Goal: Complete application form: Complete application form

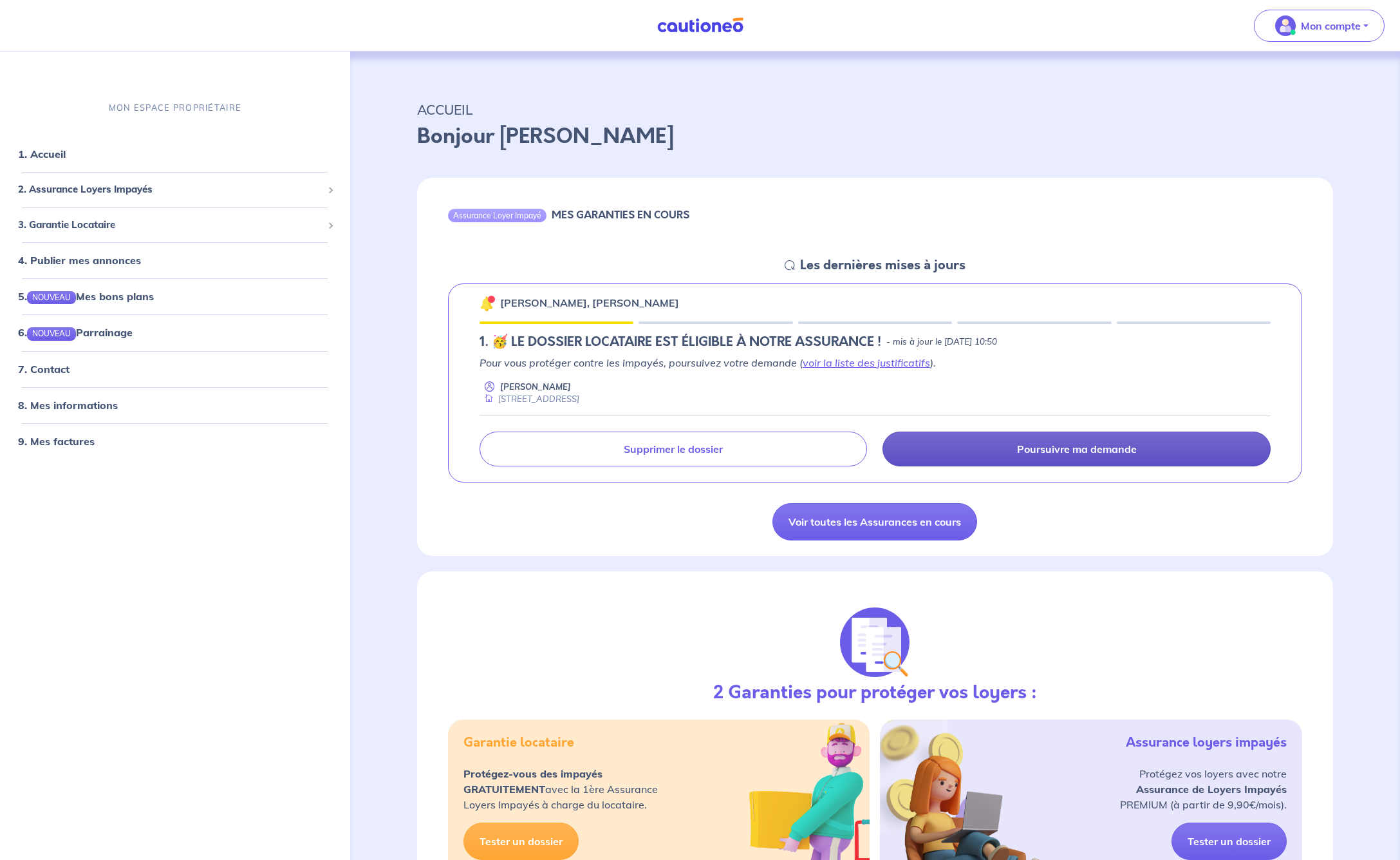
click at [1081, 450] on p "Poursuivre ma demande" at bounding box center [1076, 449] width 120 height 13
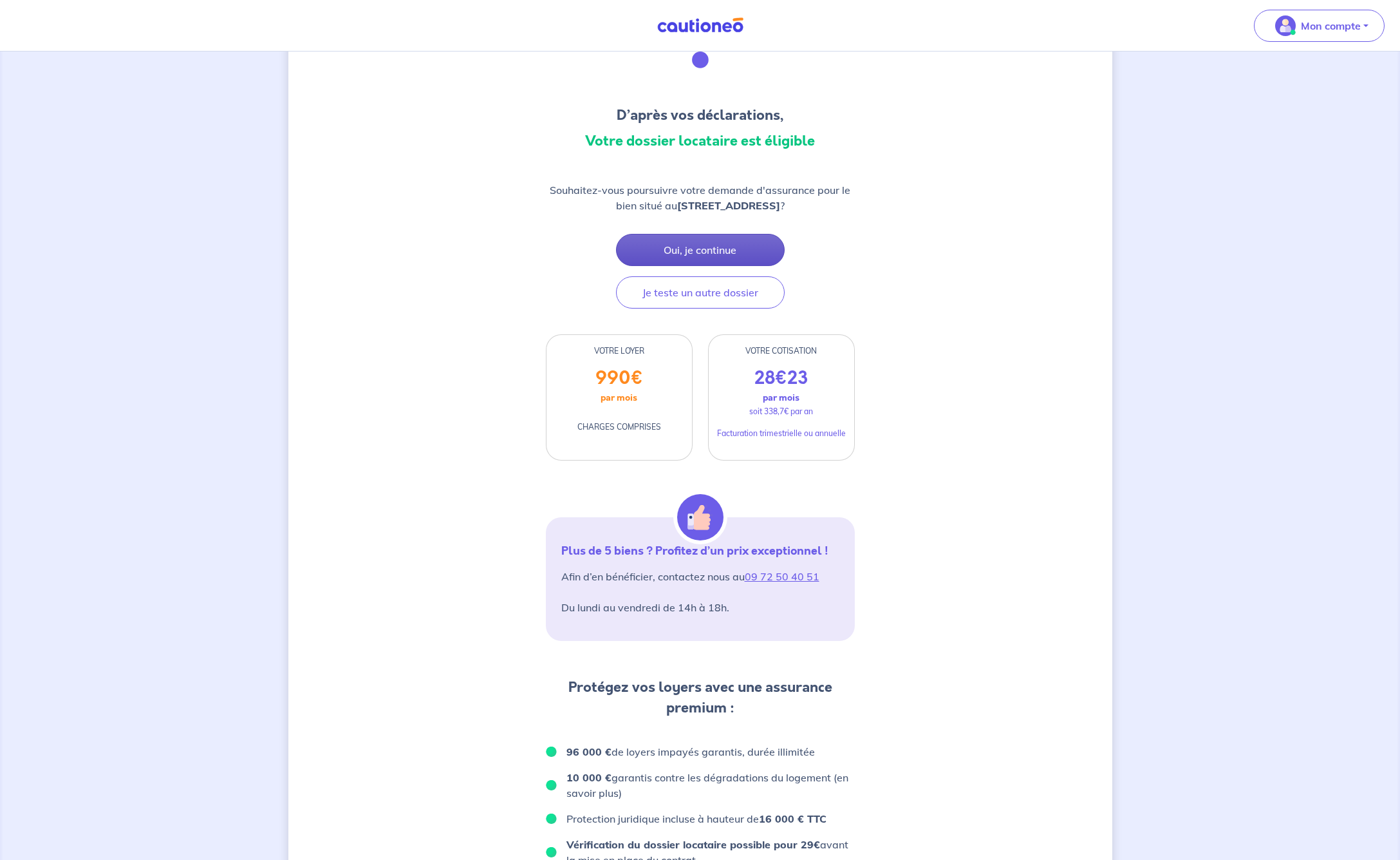
scroll to position [75, 0]
click at [713, 244] on button "Oui, je continue" at bounding box center [700, 247] width 169 height 32
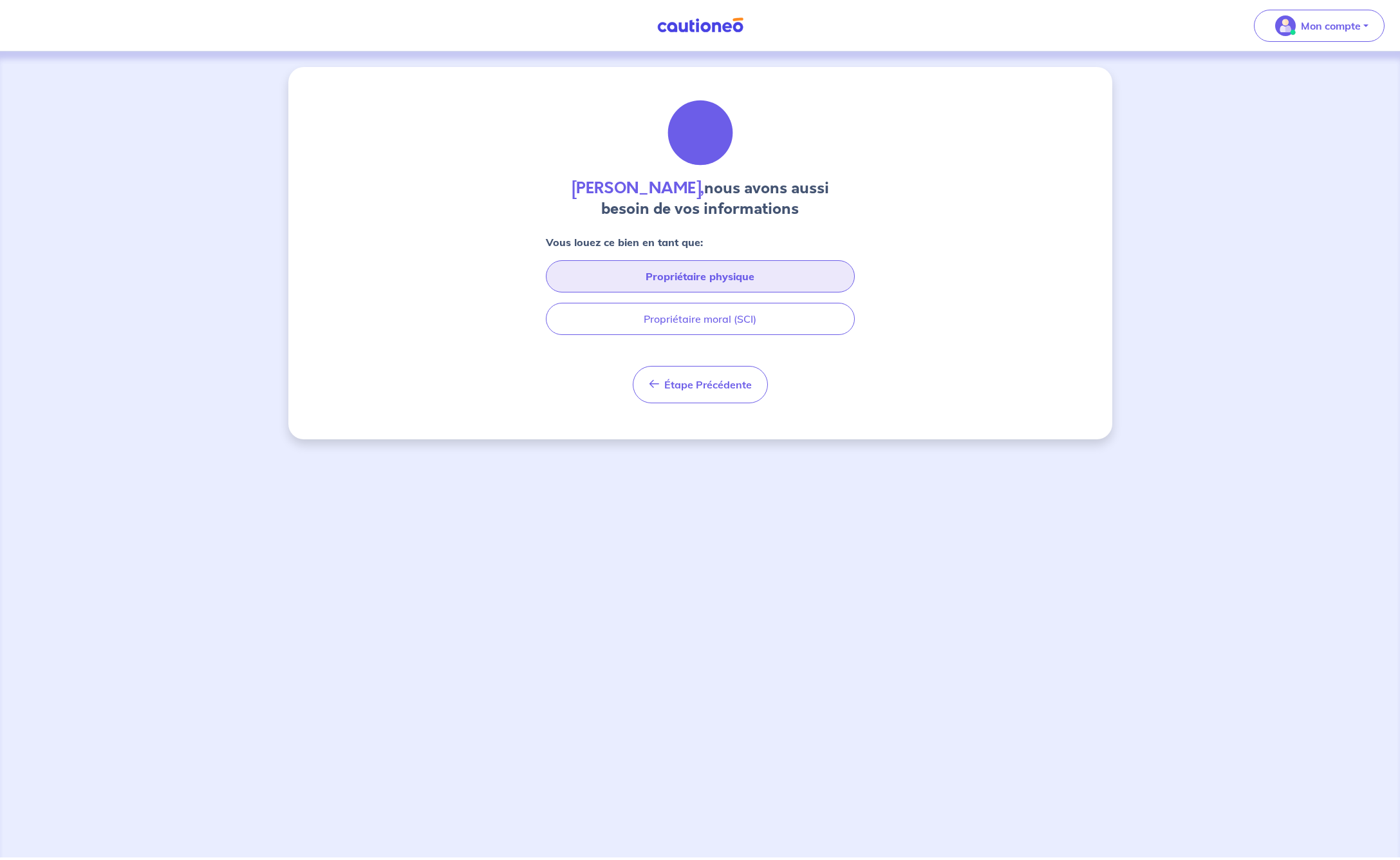
click at [739, 270] on button "Propriétaire physique" at bounding box center [700, 276] width 309 height 32
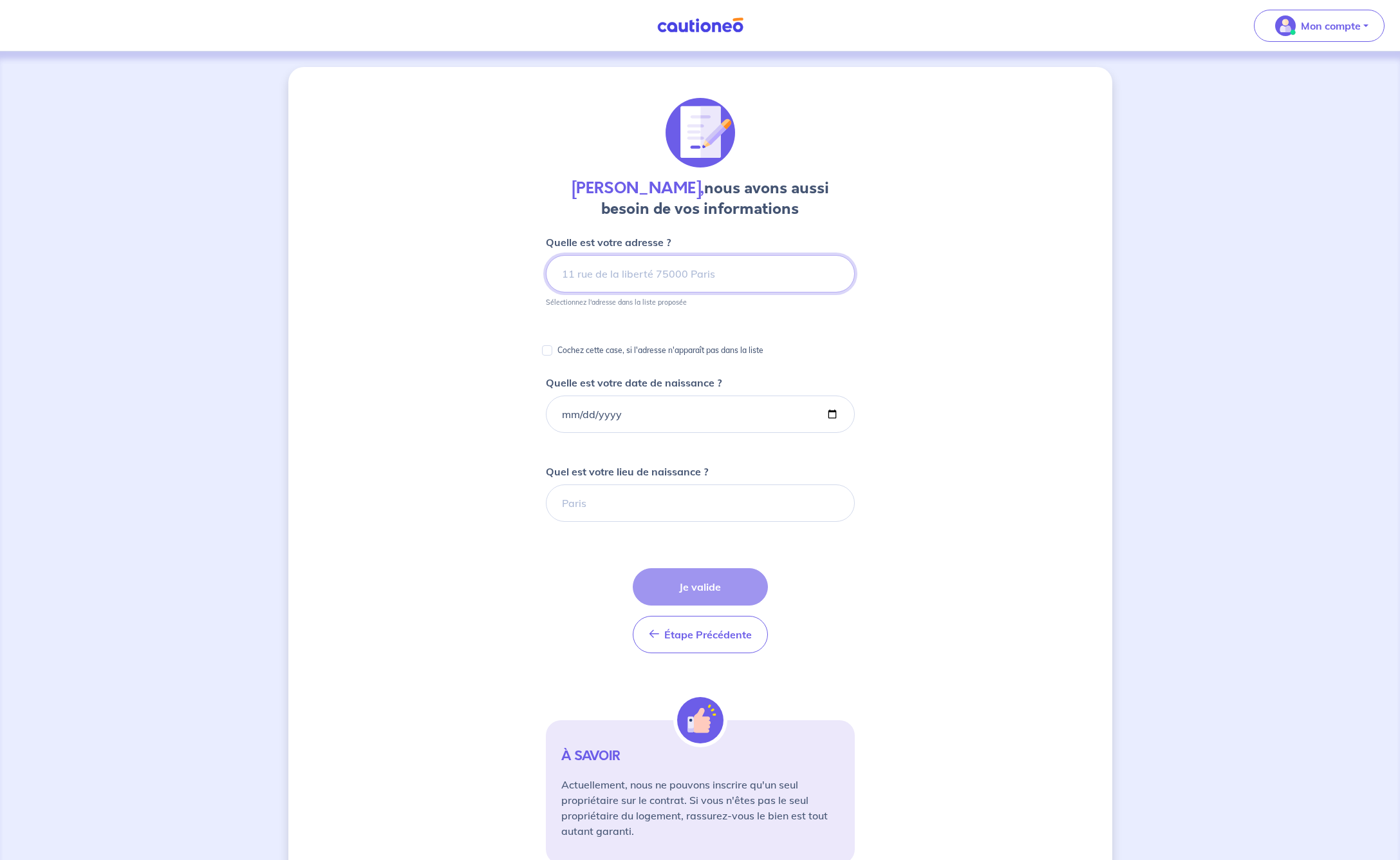
click at [650, 274] on input at bounding box center [700, 273] width 309 height 37
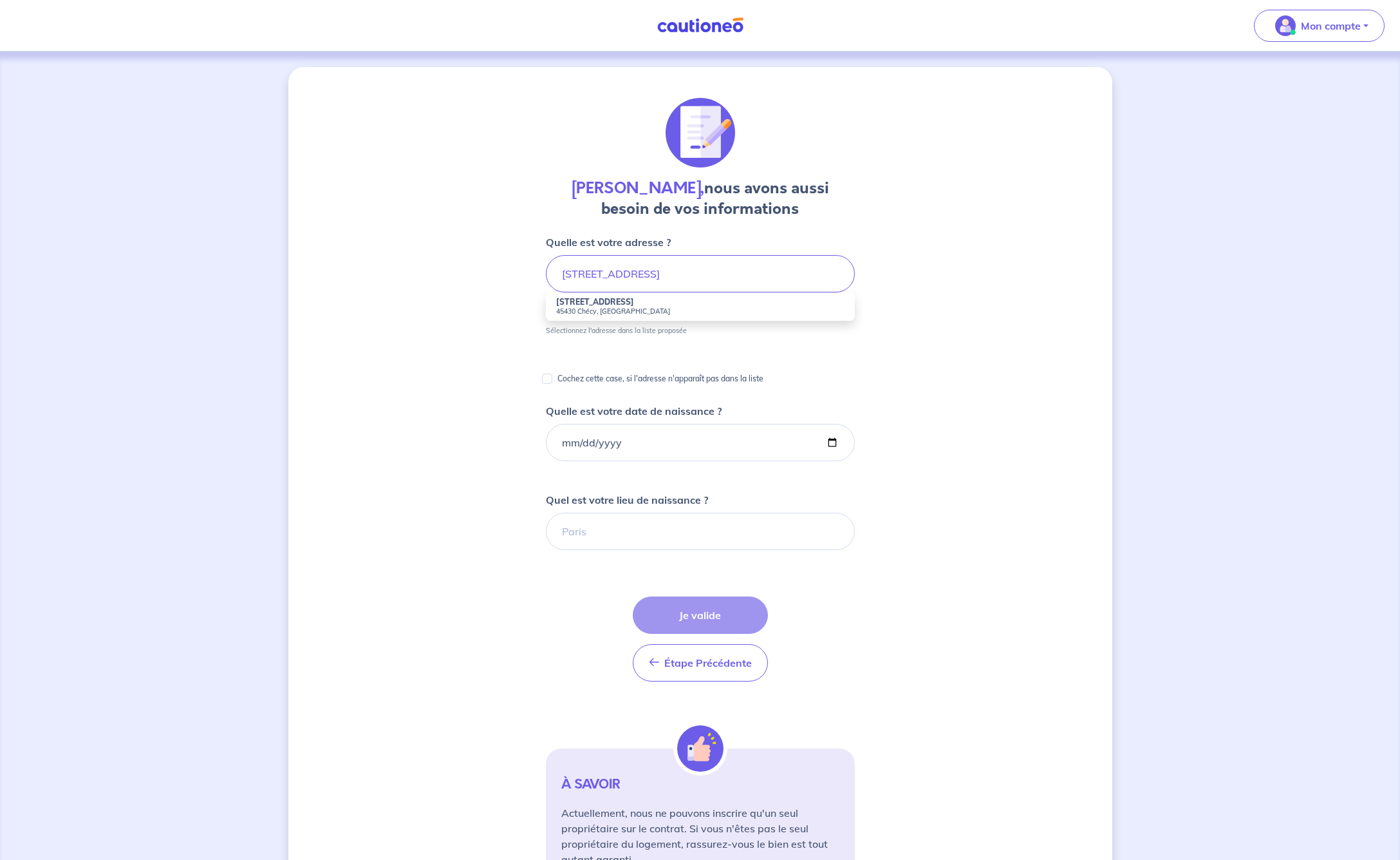
click at [687, 307] on small "45430 Chécy, [GEOGRAPHIC_DATA]" at bounding box center [700, 311] width 289 height 9
type input "[STREET_ADDRESS]"
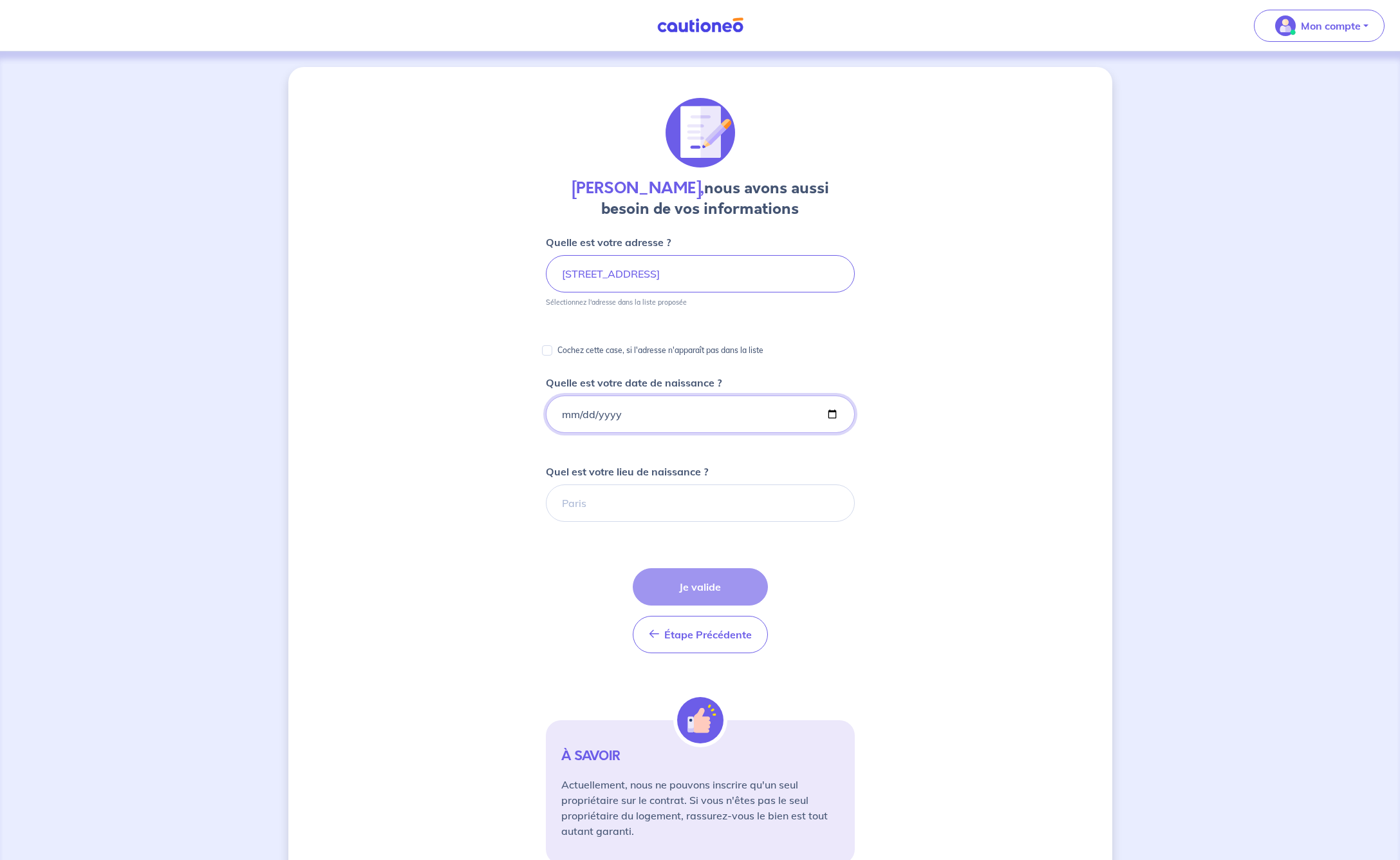
click at [563, 414] on input "Quelle est votre date de naissance ?" at bounding box center [700, 414] width 309 height 37
click at [584, 413] on input "Quelle est votre date de naissance ?" at bounding box center [700, 414] width 309 height 37
click at [606, 414] on input "Quelle est votre date de naissance ?" at bounding box center [700, 414] width 309 height 37
type input "[DATE]"
click at [915, 463] on div "[PERSON_NAME], nous avons aussi besoin de vos informations Quelle est votre adr…" at bounding box center [701, 483] width 824 height 833
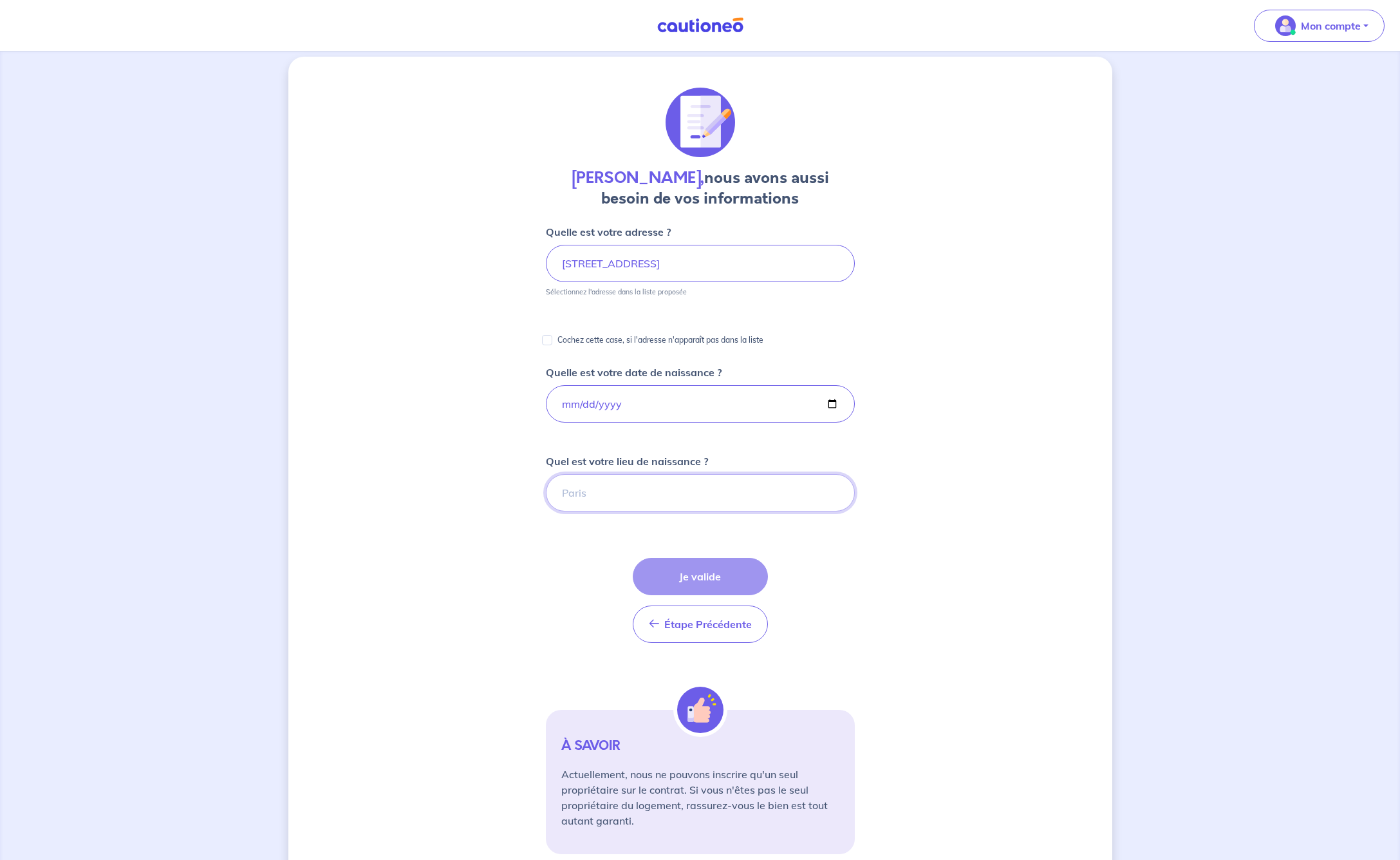
scroll to position [10, 0]
type input "[GEOGRAPHIC_DATA]"
click at [714, 573] on button "Je valide" at bounding box center [701, 576] width 135 height 37
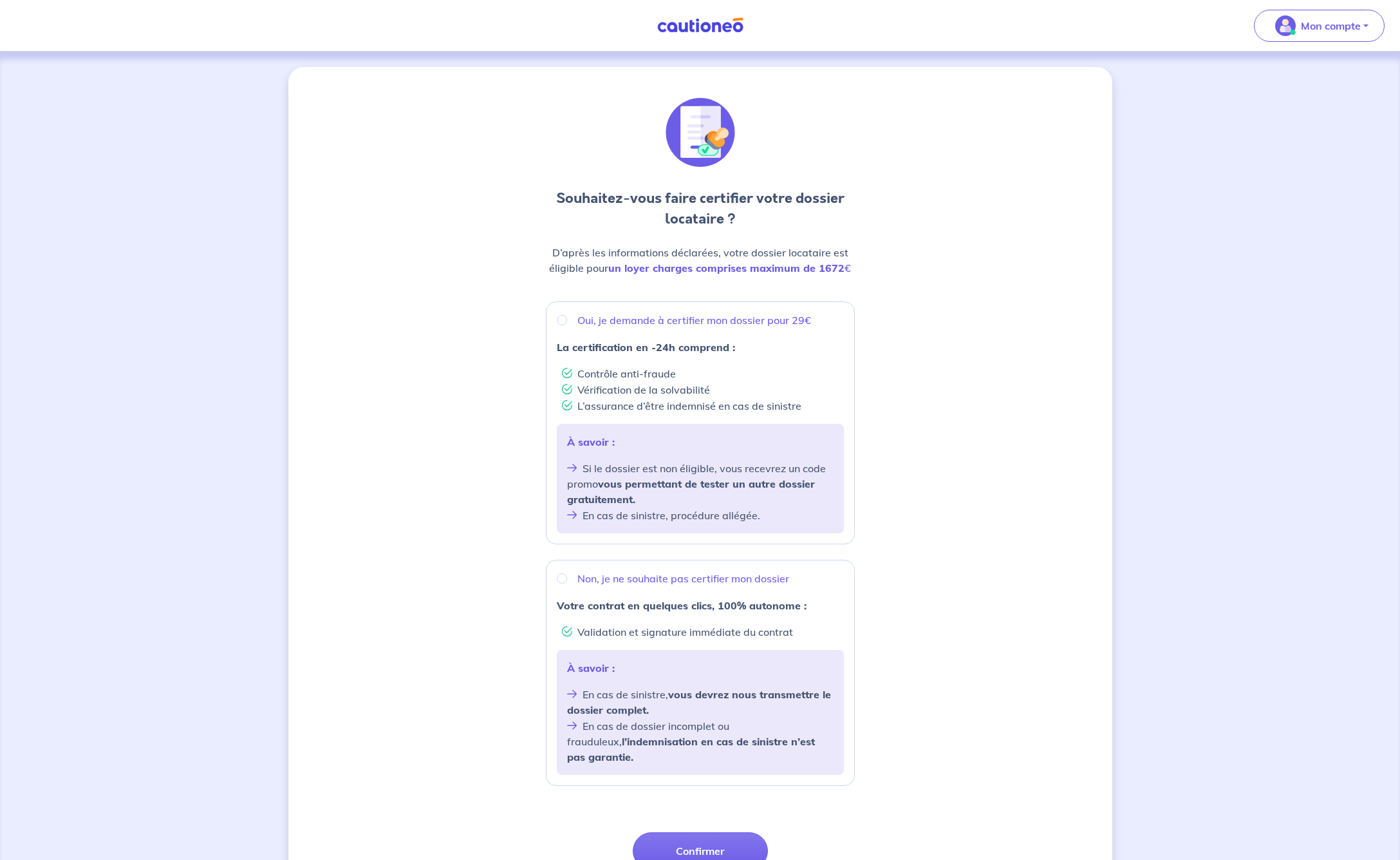
click at [562, 320] on input "Oui, je demande à certifier mon dossier pour 29€" at bounding box center [562, 320] width 10 height 10
radio input "true"
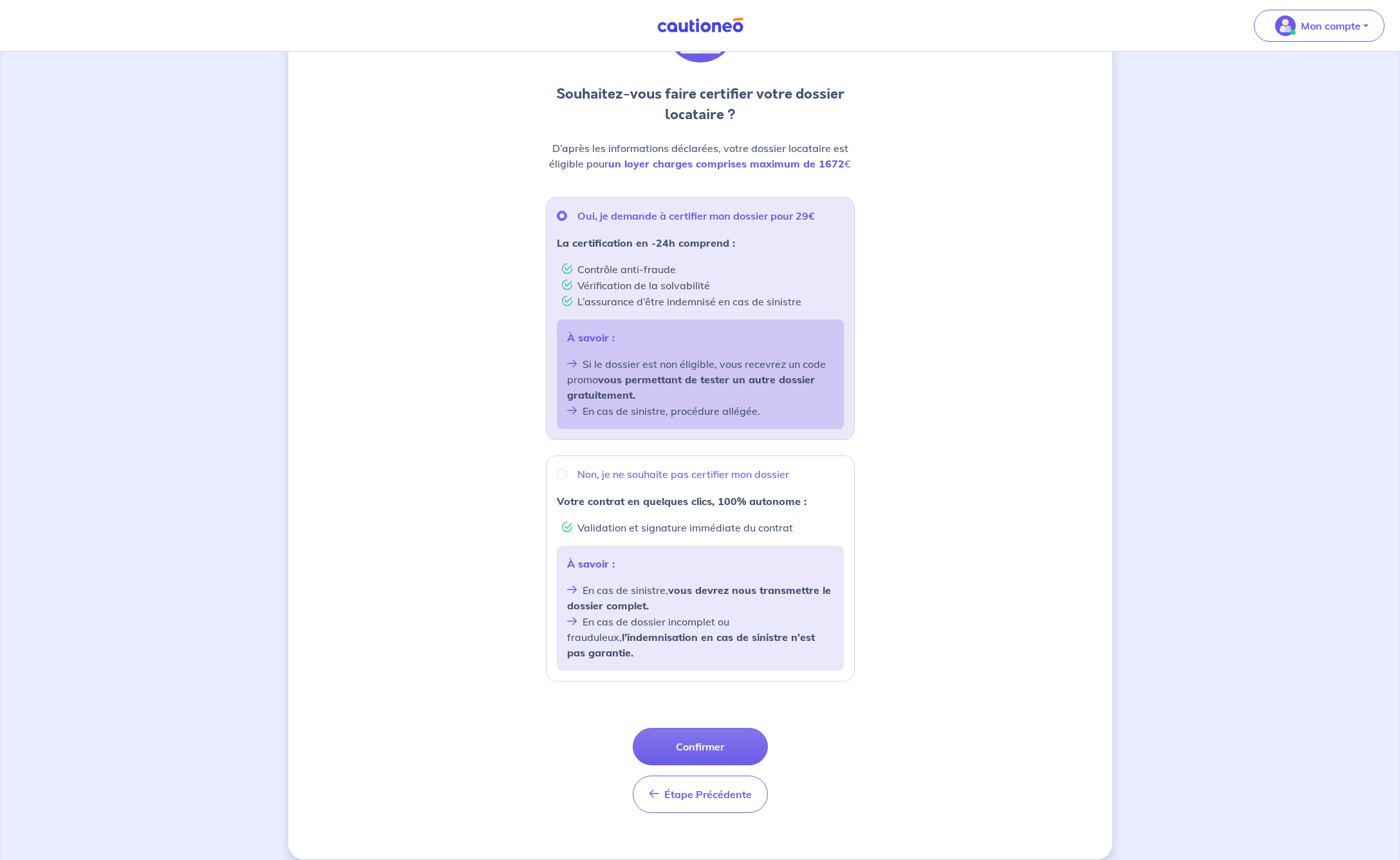
scroll to position [104, 0]
click at [710, 730] on button "Confirmer" at bounding box center [701, 747] width 135 height 37
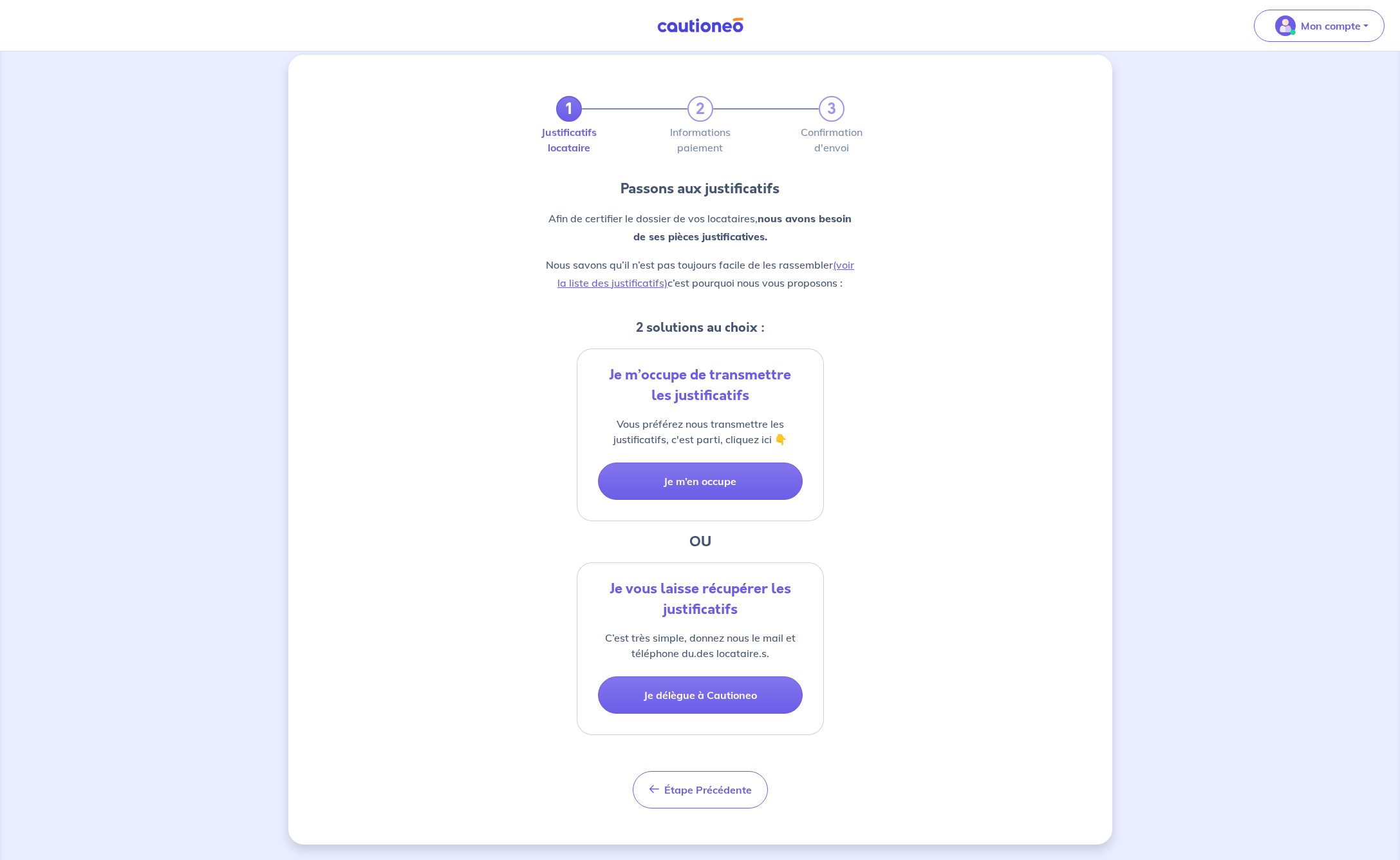
scroll to position [12, 0]
click at [699, 480] on button "Je m’en occupe" at bounding box center [701, 481] width 205 height 37
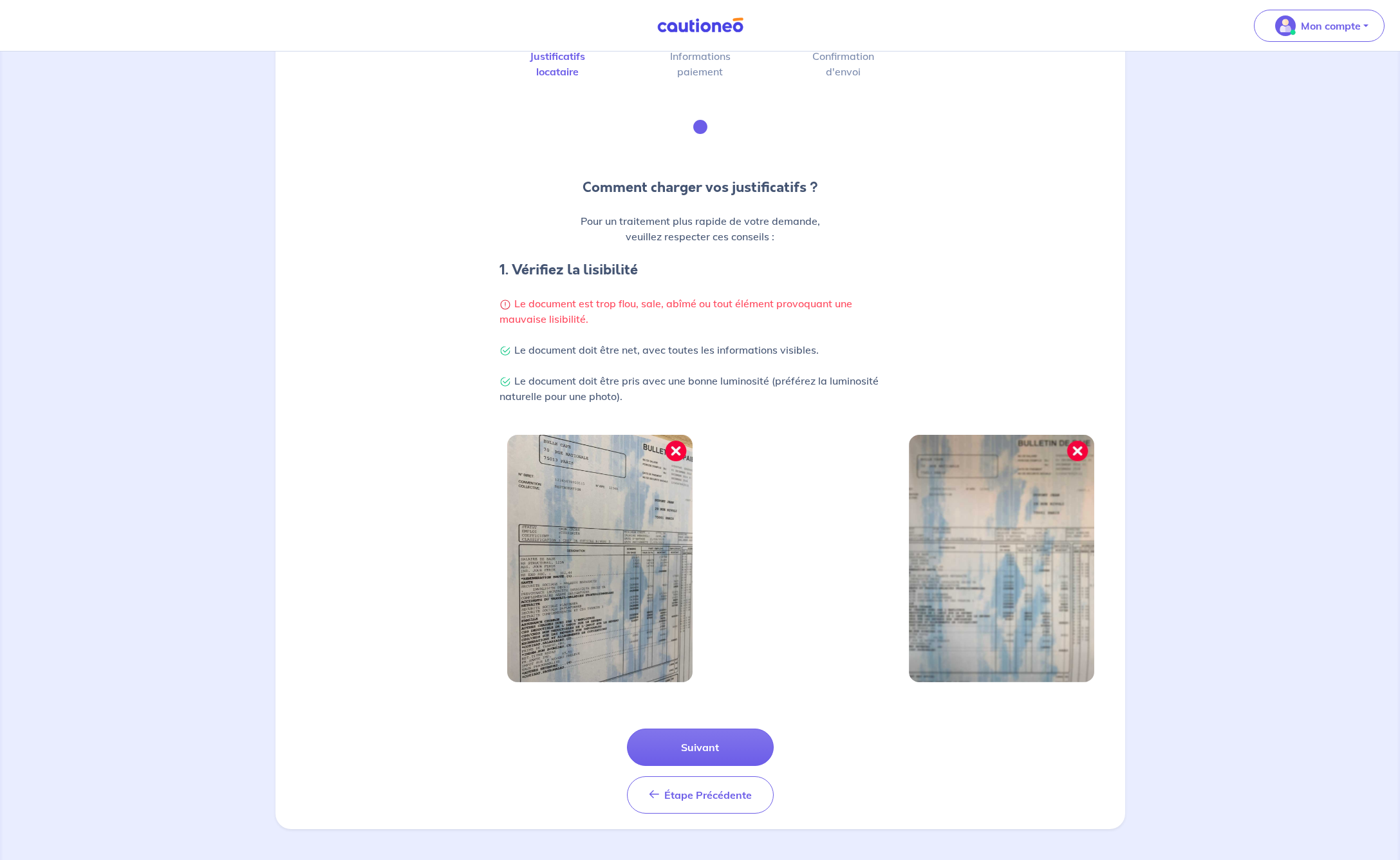
scroll to position [62, 0]
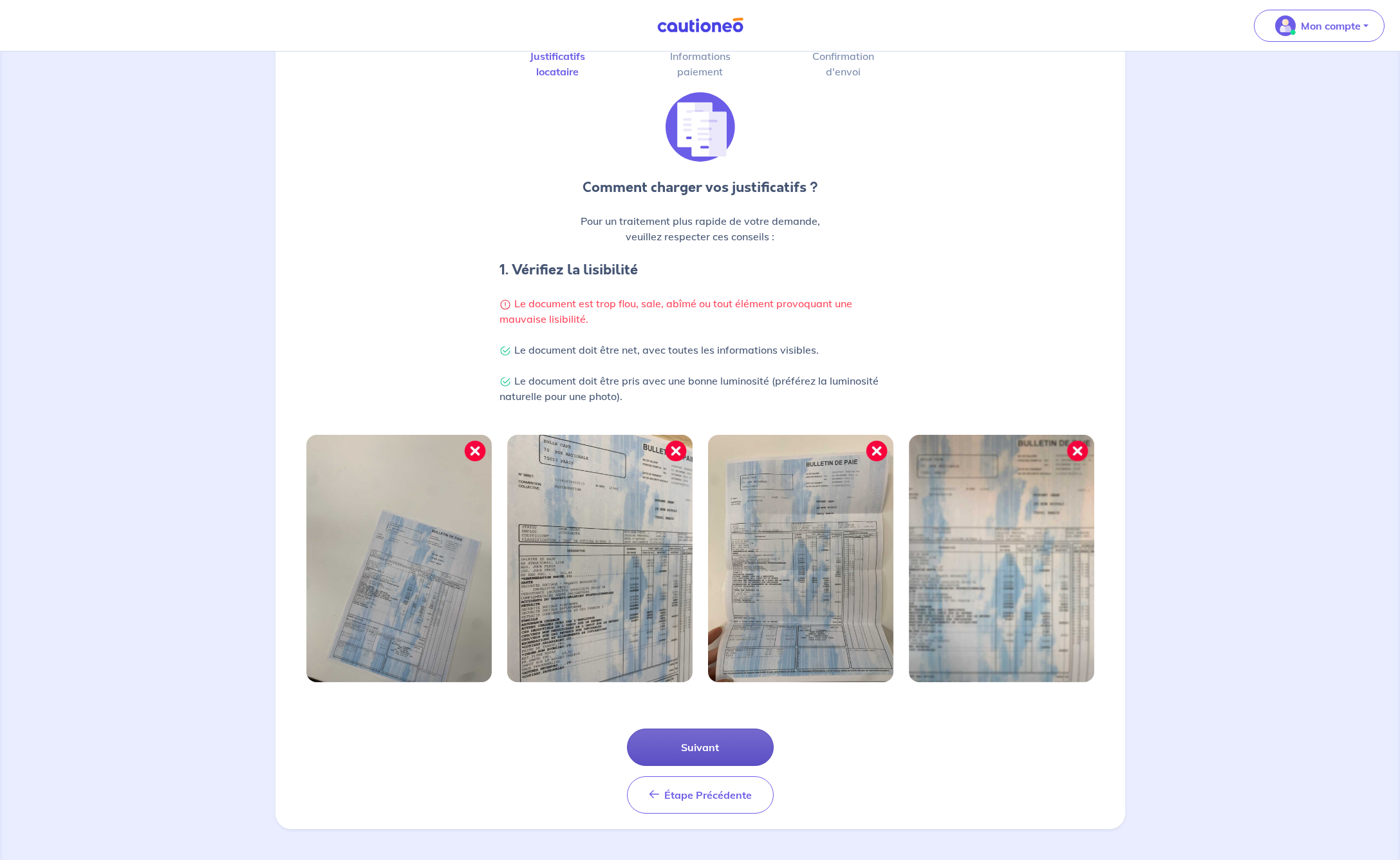
click at [719, 746] on button "Suivant" at bounding box center [701, 747] width 147 height 37
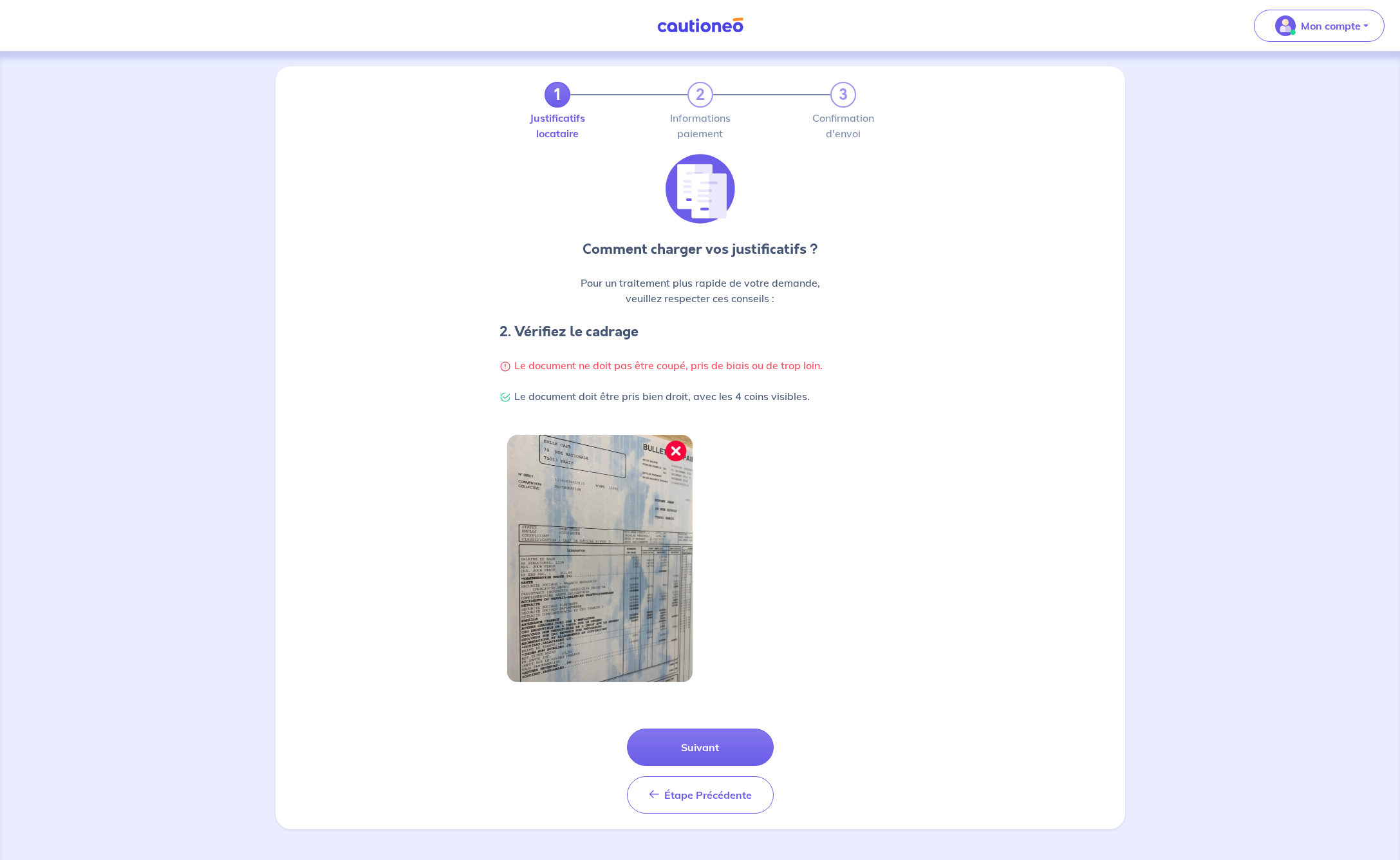
scroll to position [0, 0]
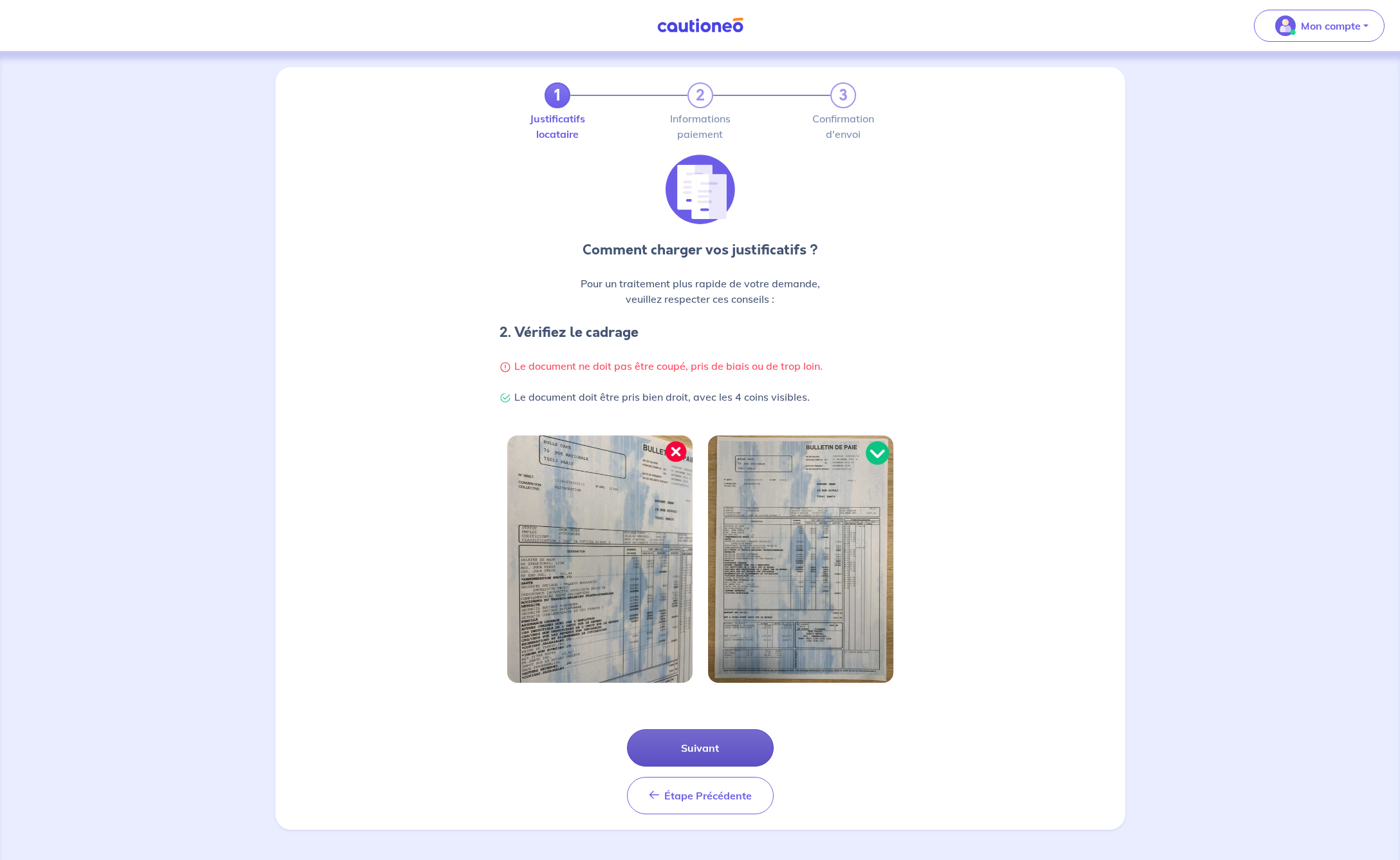
click at [703, 744] on button "Suivant" at bounding box center [701, 748] width 147 height 37
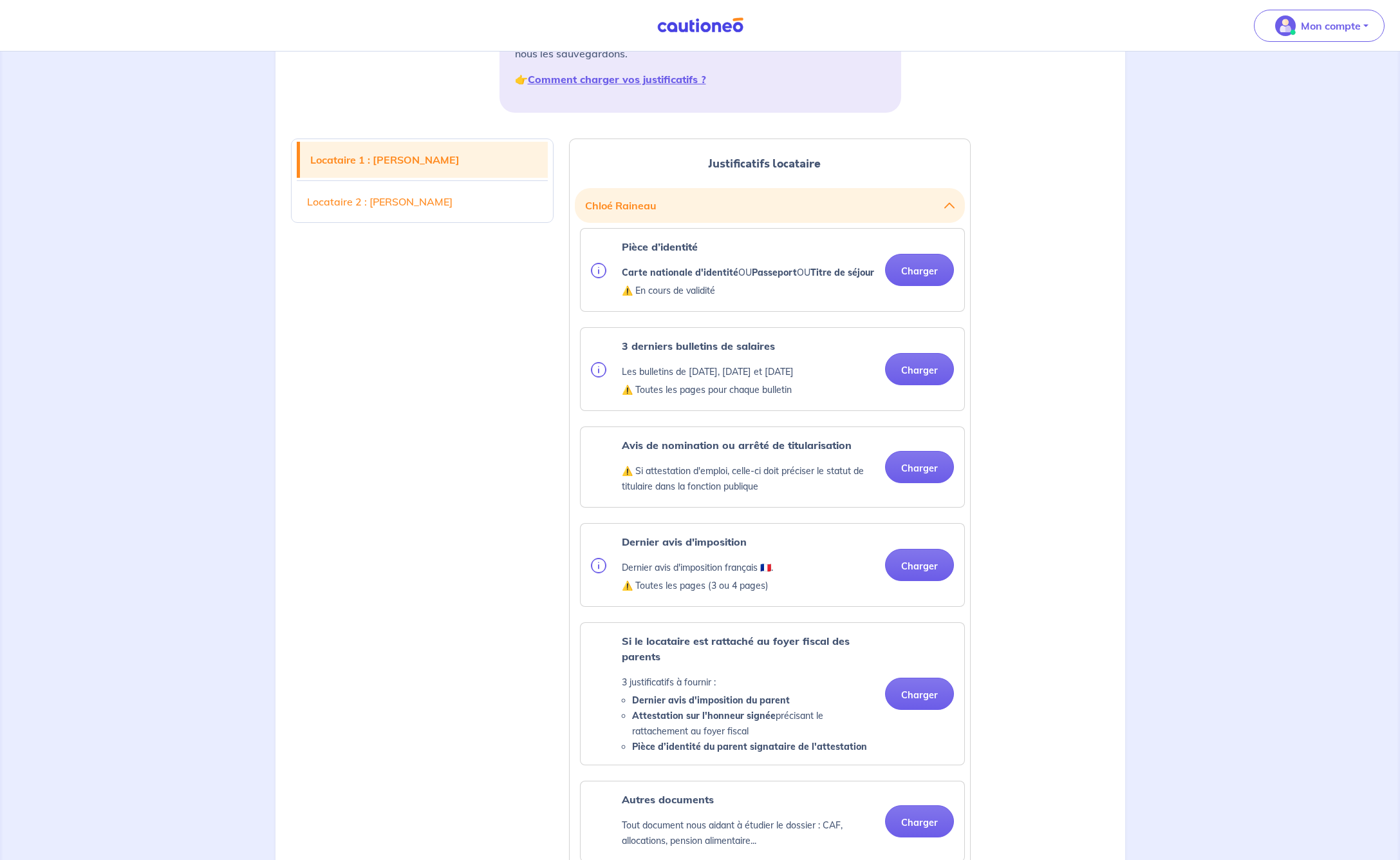
scroll to position [246, 0]
click at [917, 278] on button "Charger" at bounding box center [920, 271] width 69 height 32
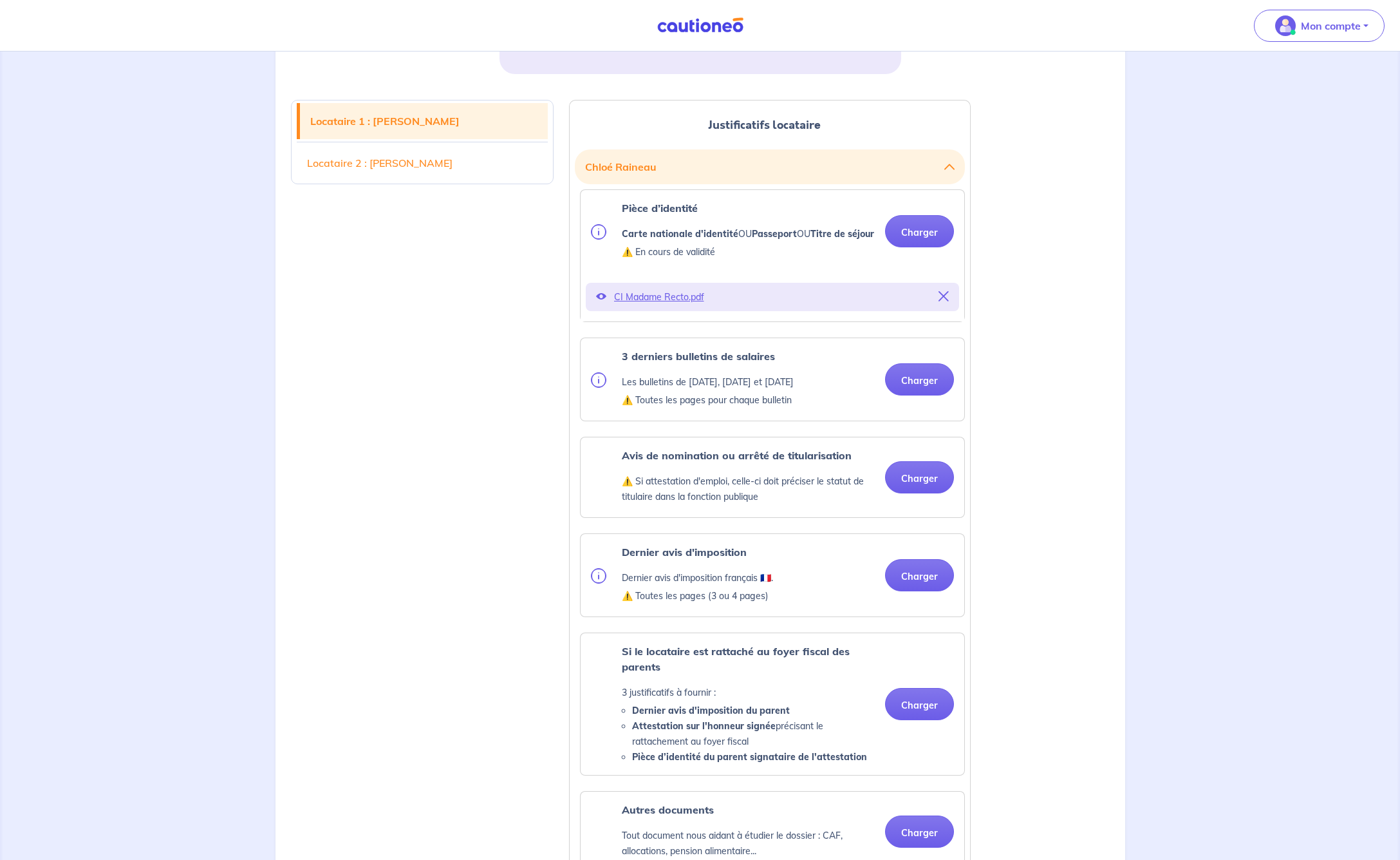
scroll to position [292, 0]
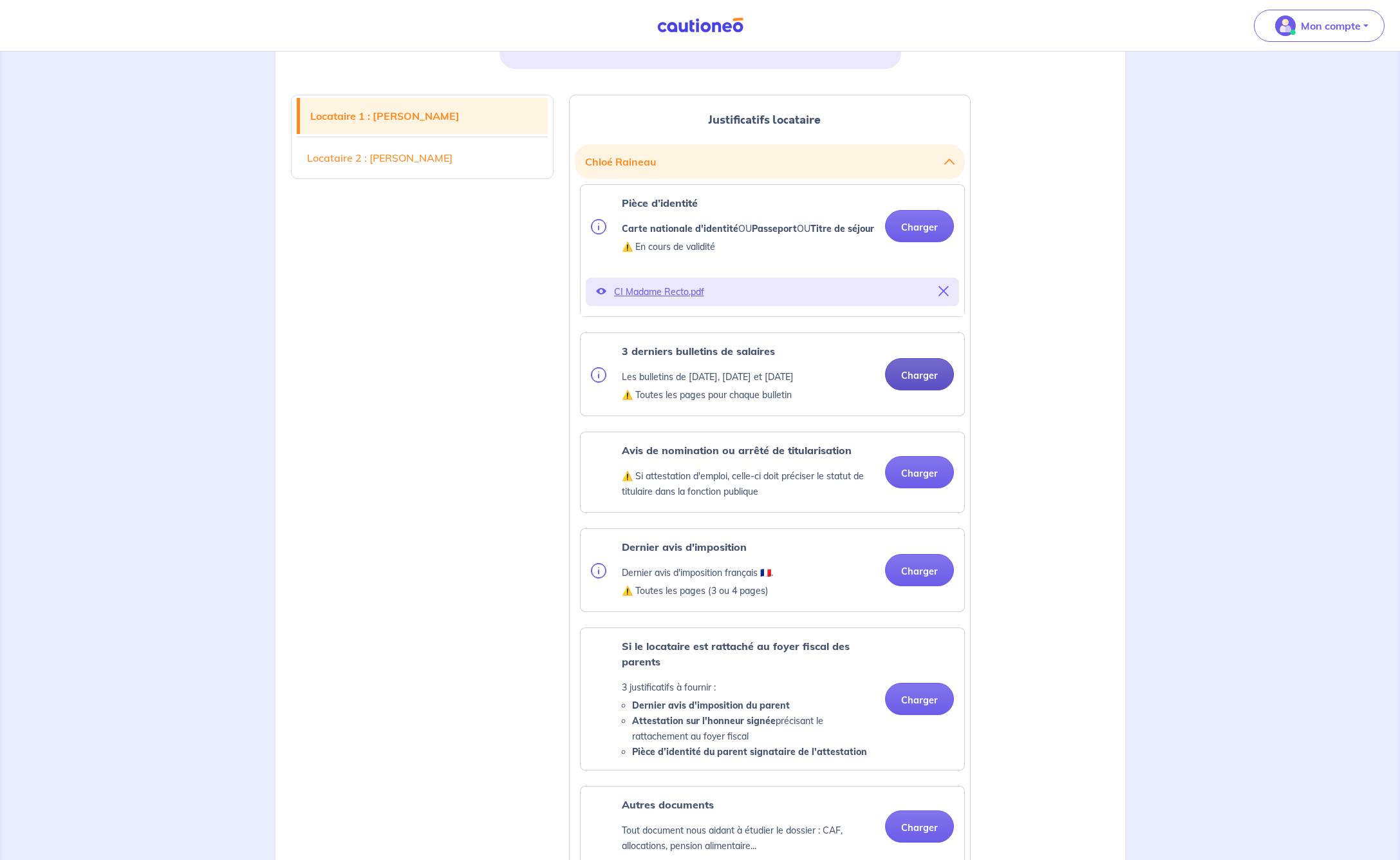
click at [919, 391] on button "Charger" at bounding box center [920, 374] width 69 height 32
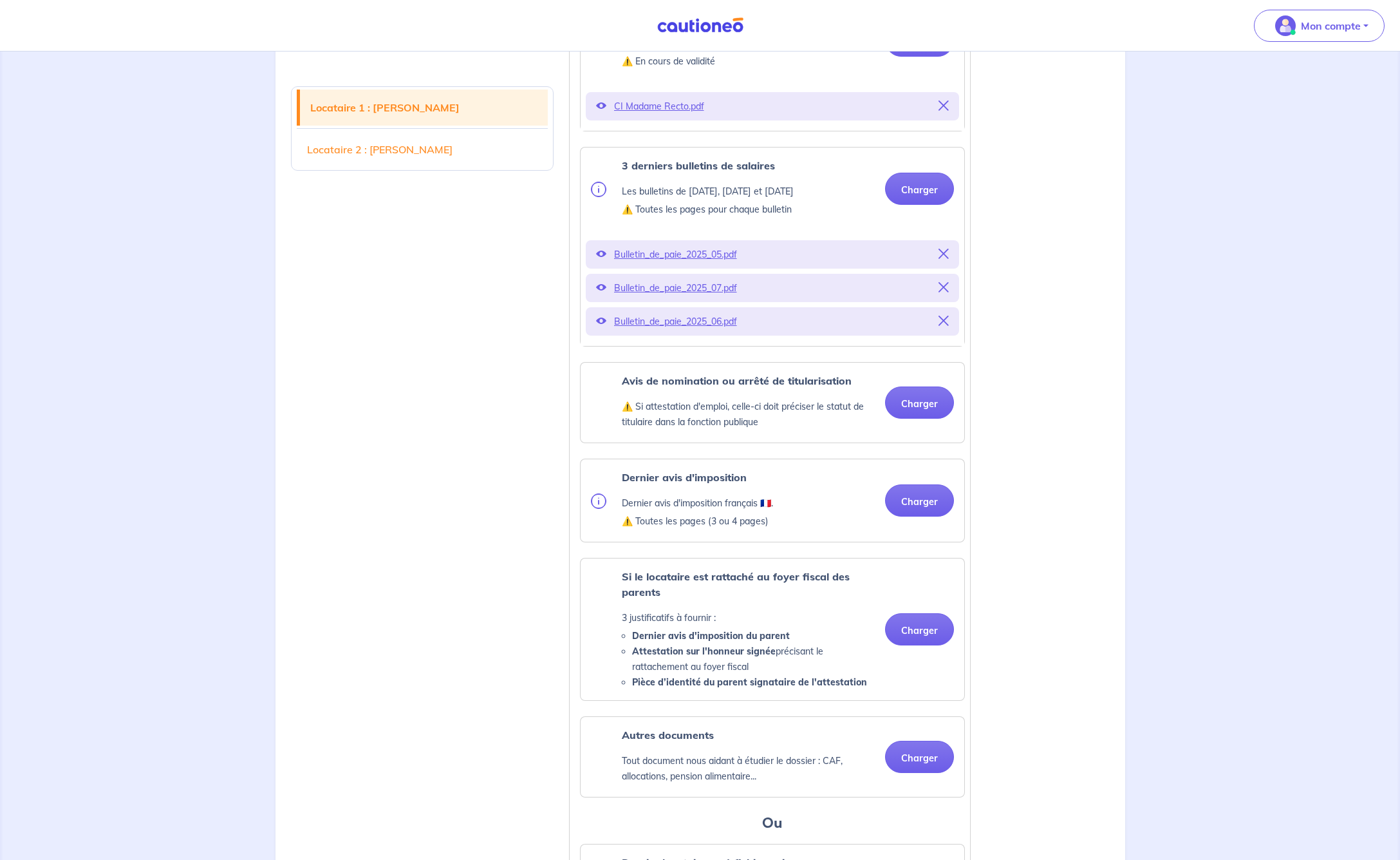
scroll to position [478, 0]
click at [921, 416] on button "Charger" at bounding box center [920, 401] width 69 height 32
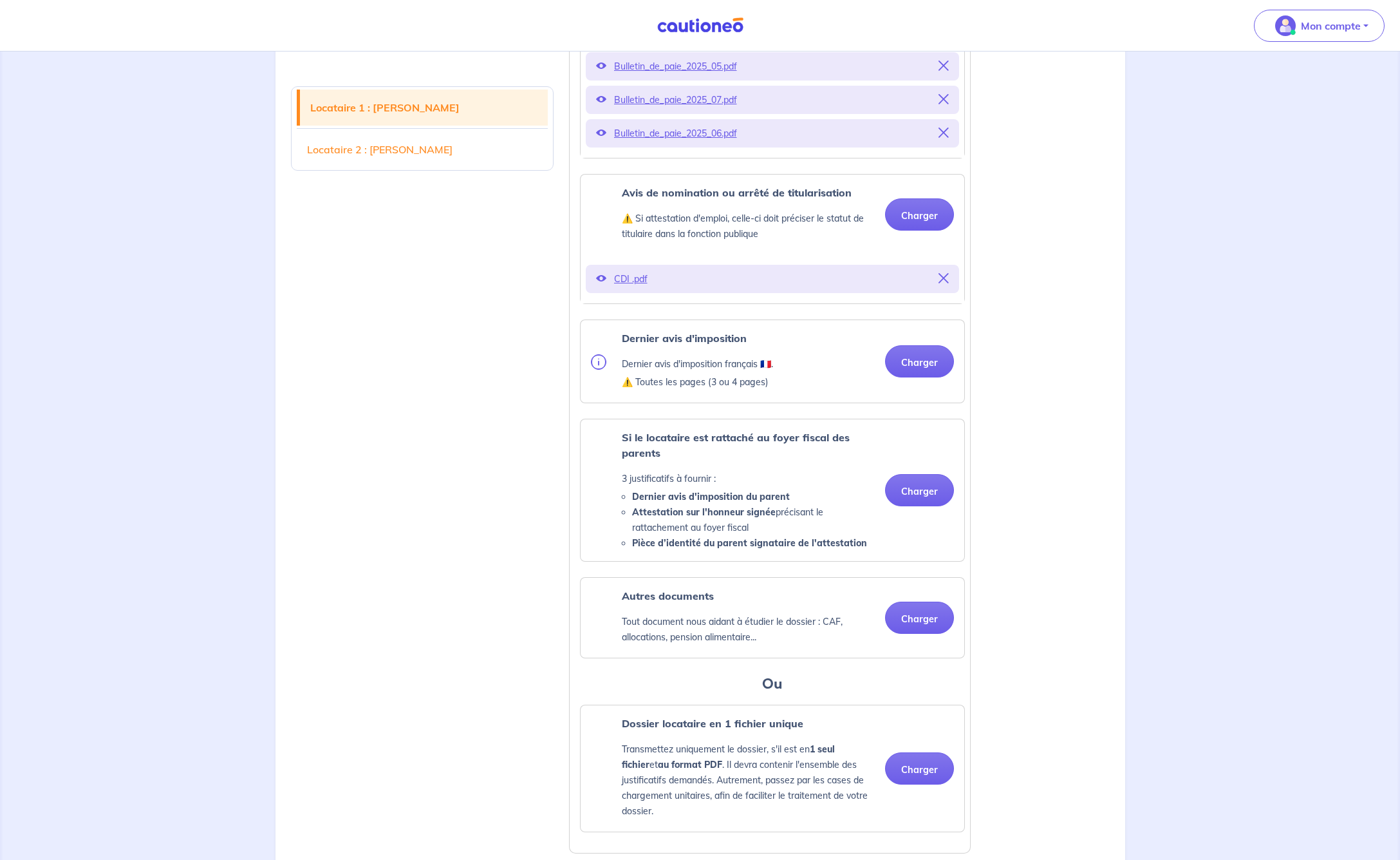
scroll to position [668, 0]
click at [920, 372] on button "Charger" at bounding box center [920, 358] width 69 height 32
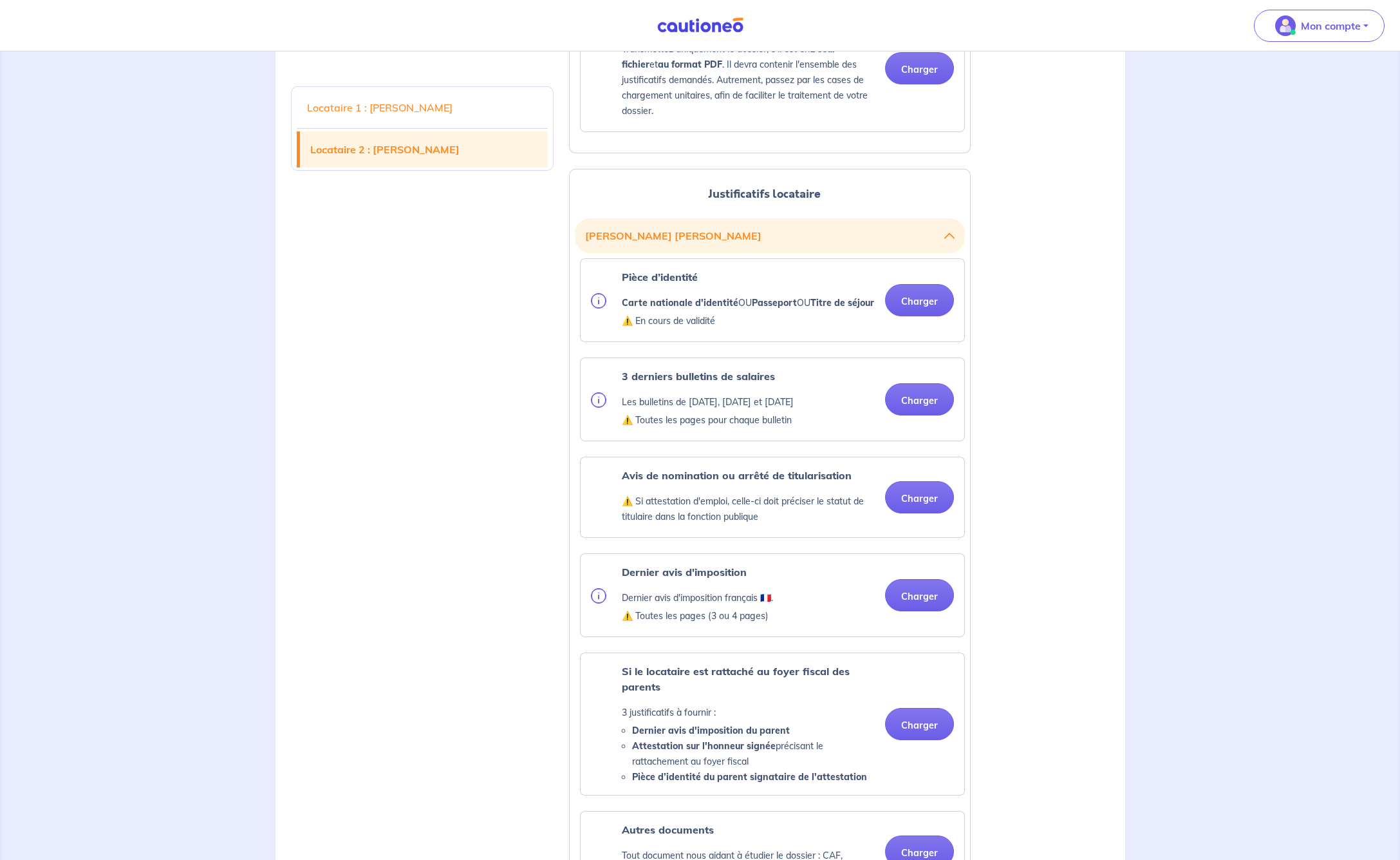
scroll to position [1416, 0]
click at [929, 315] on button "Charger" at bounding box center [920, 299] width 69 height 32
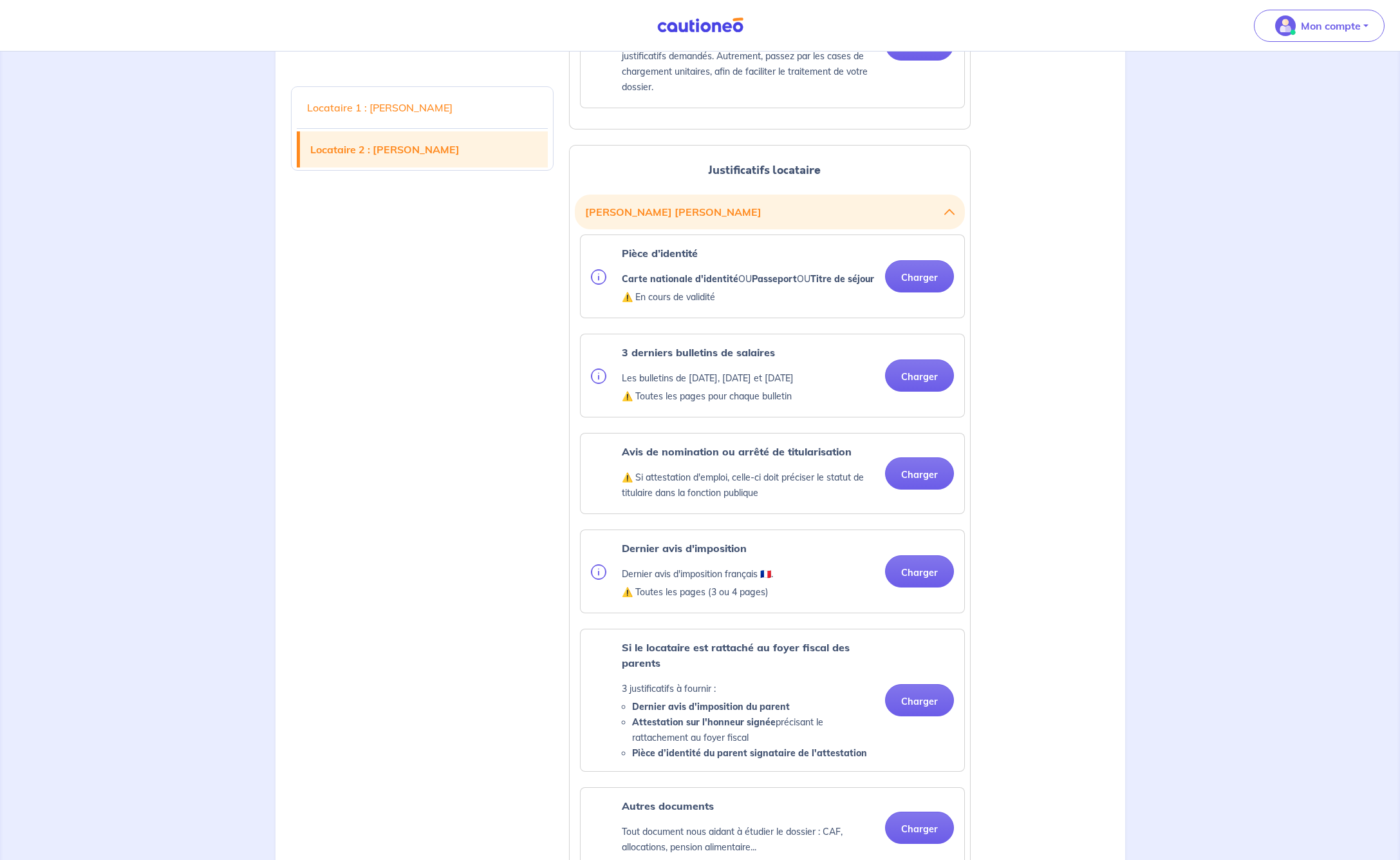
scroll to position [1442, 0]
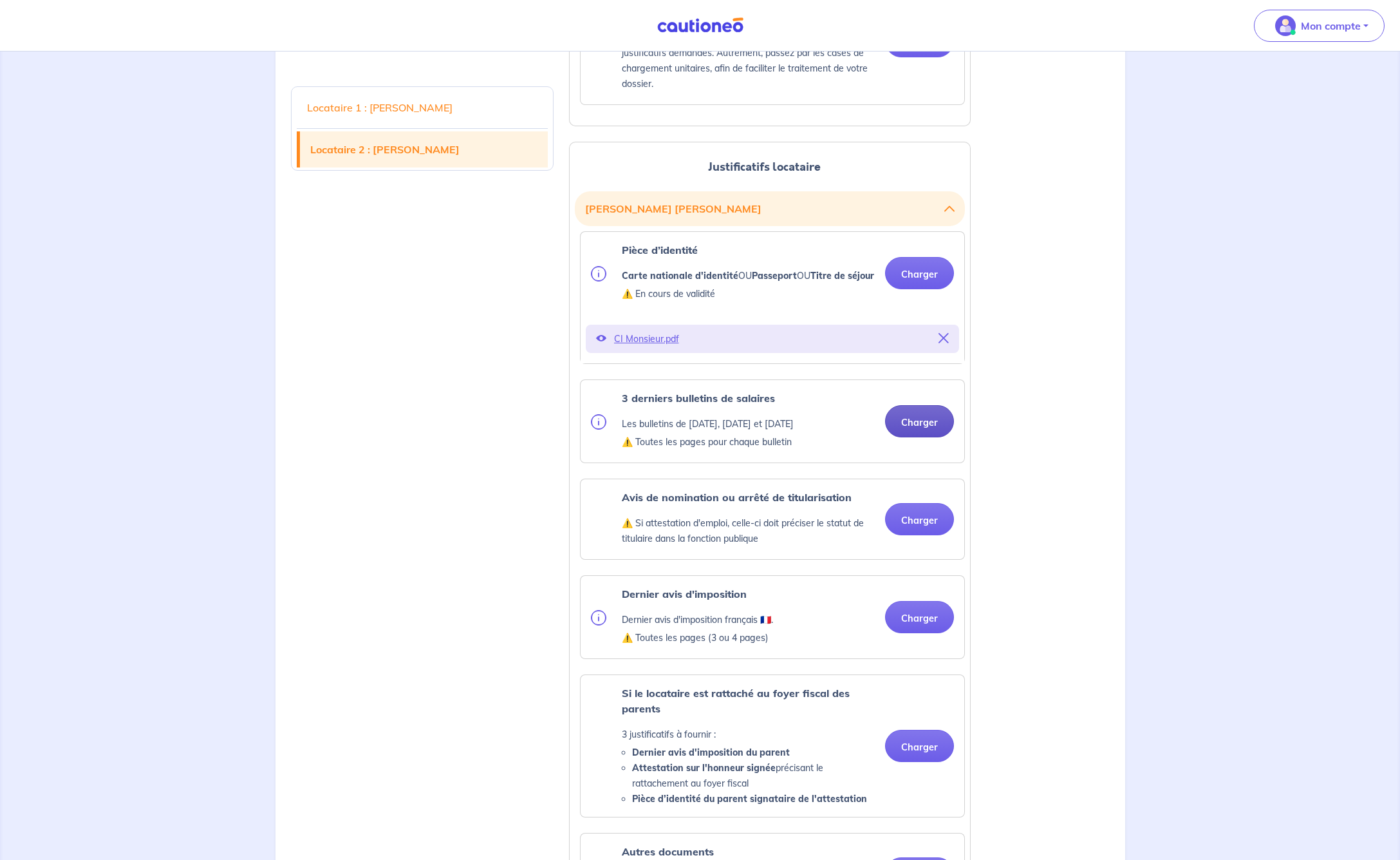
click at [920, 437] on button "Charger" at bounding box center [920, 421] width 69 height 32
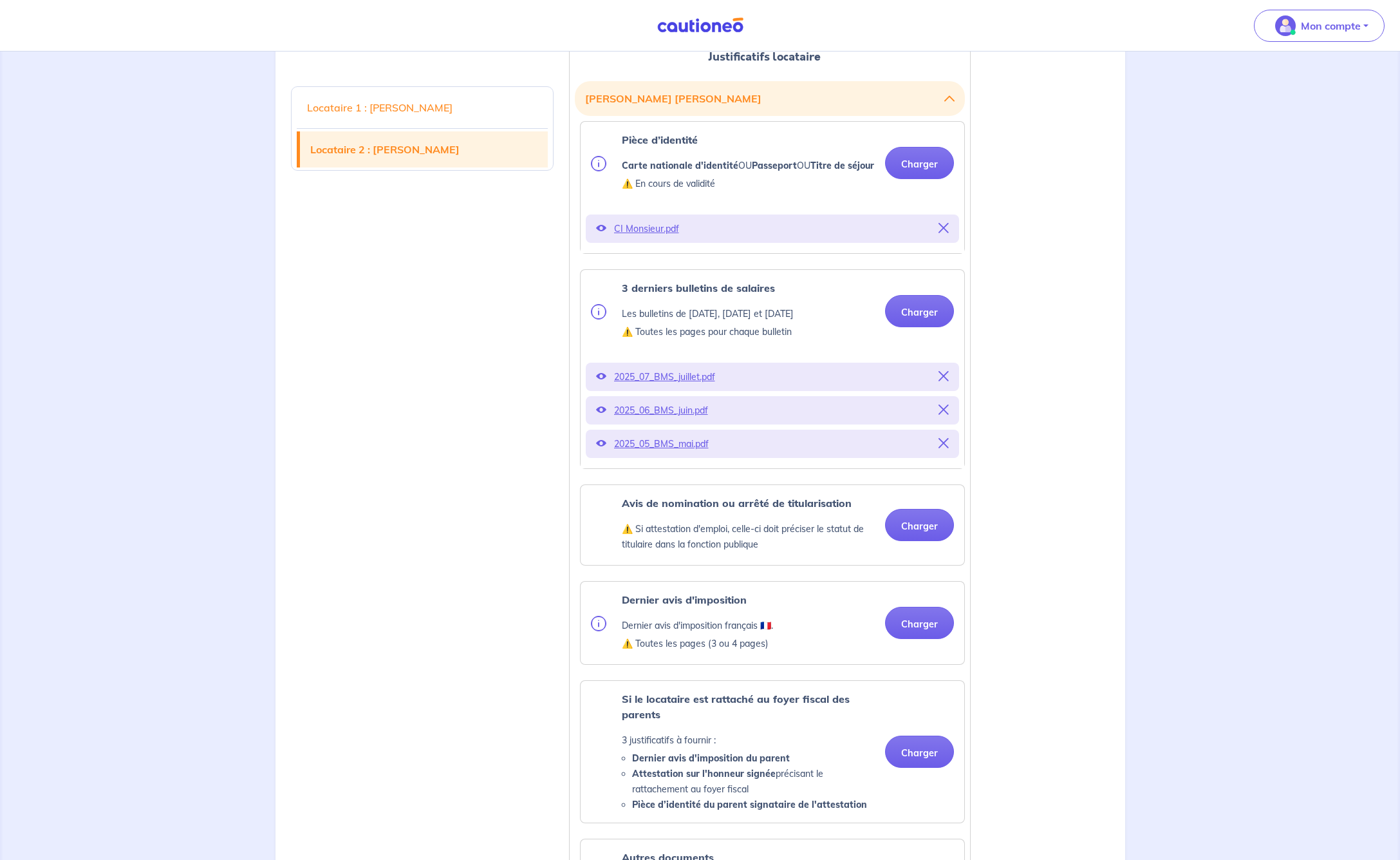
scroll to position [1555, 0]
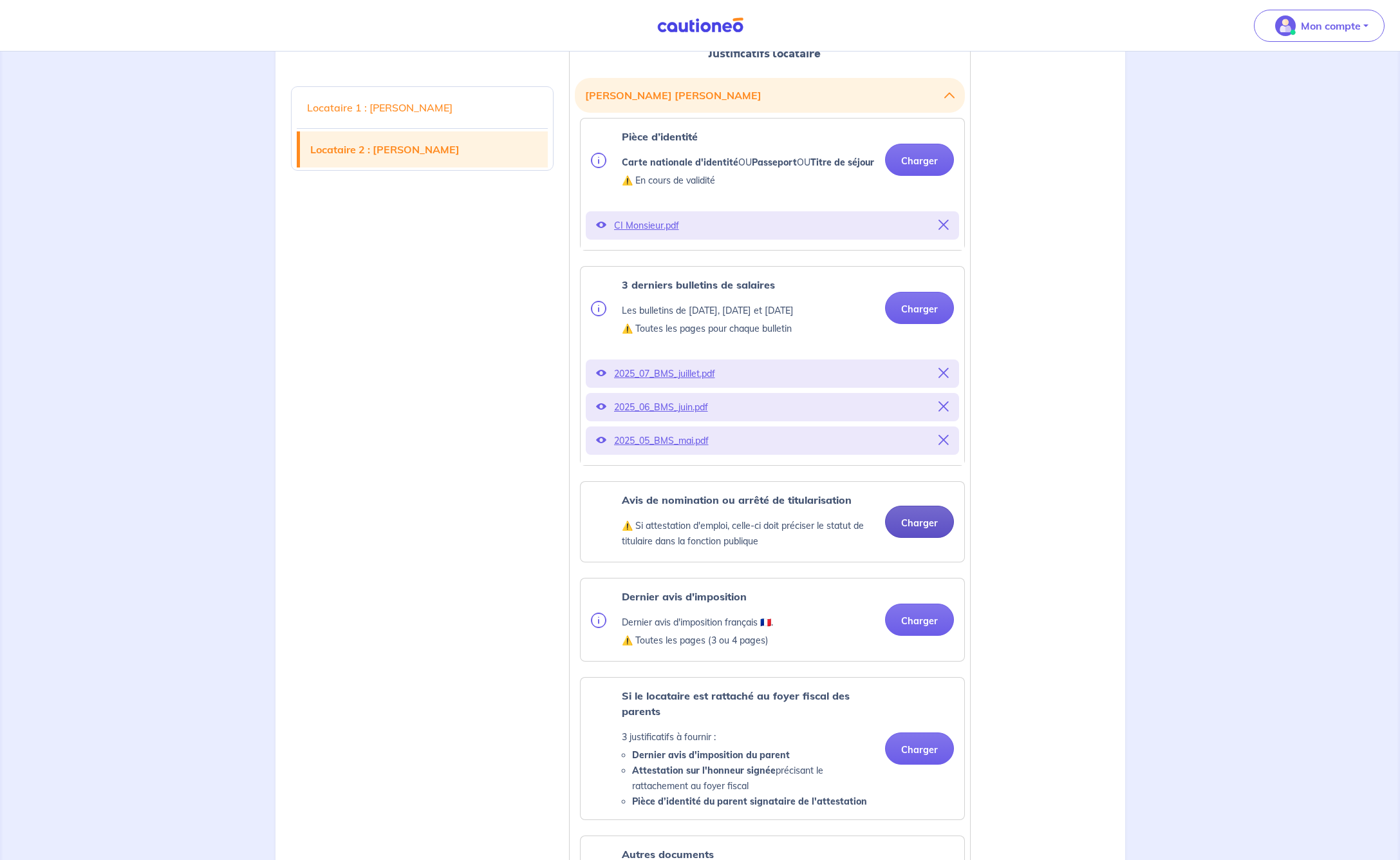
click at [922, 538] on button "Charger" at bounding box center [920, 521] width 69 height 32
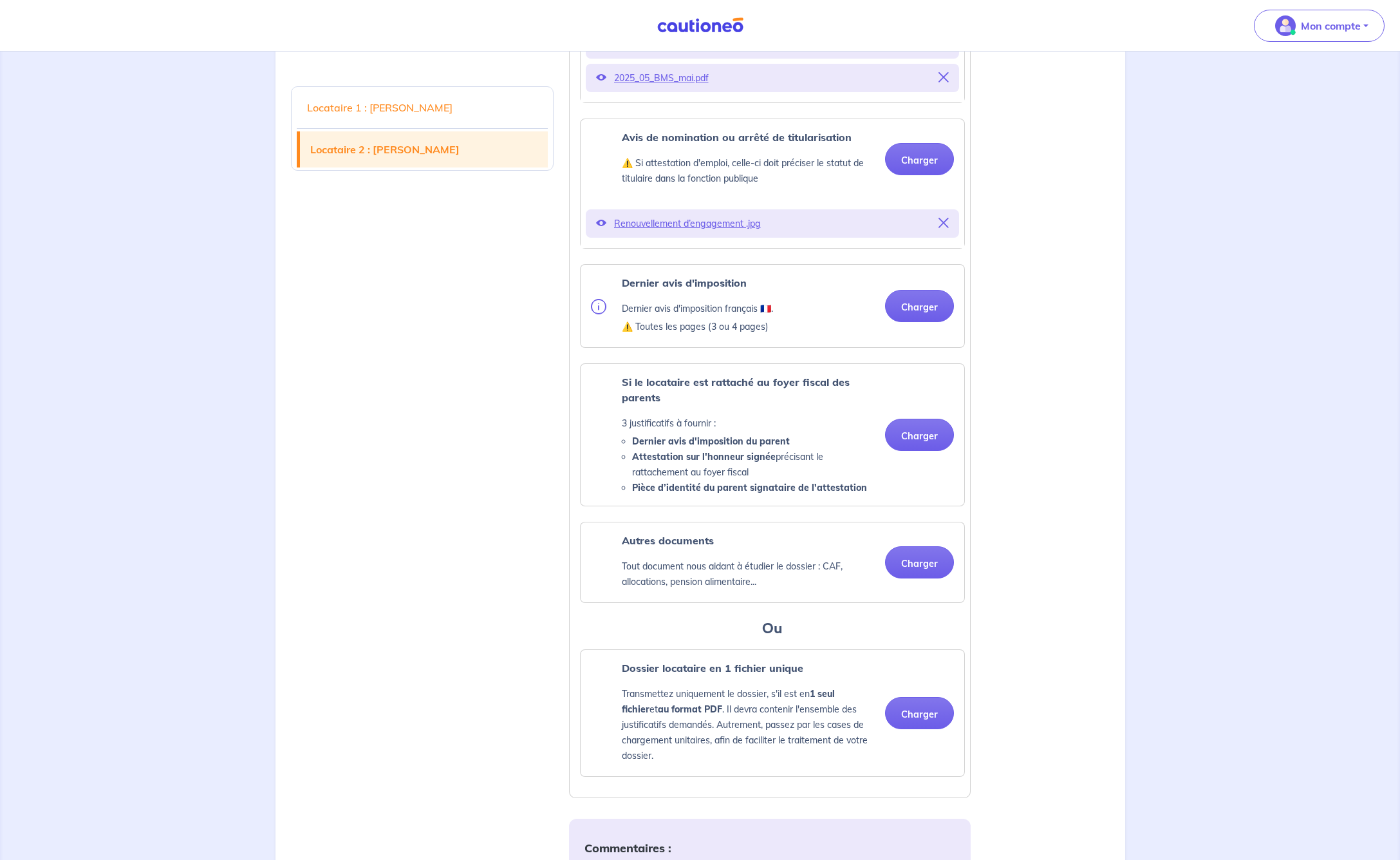
scroll to position [1919, 0]
click at [923, 321] on button "Charger" at bounding box center [920, 304] width 69 height 32
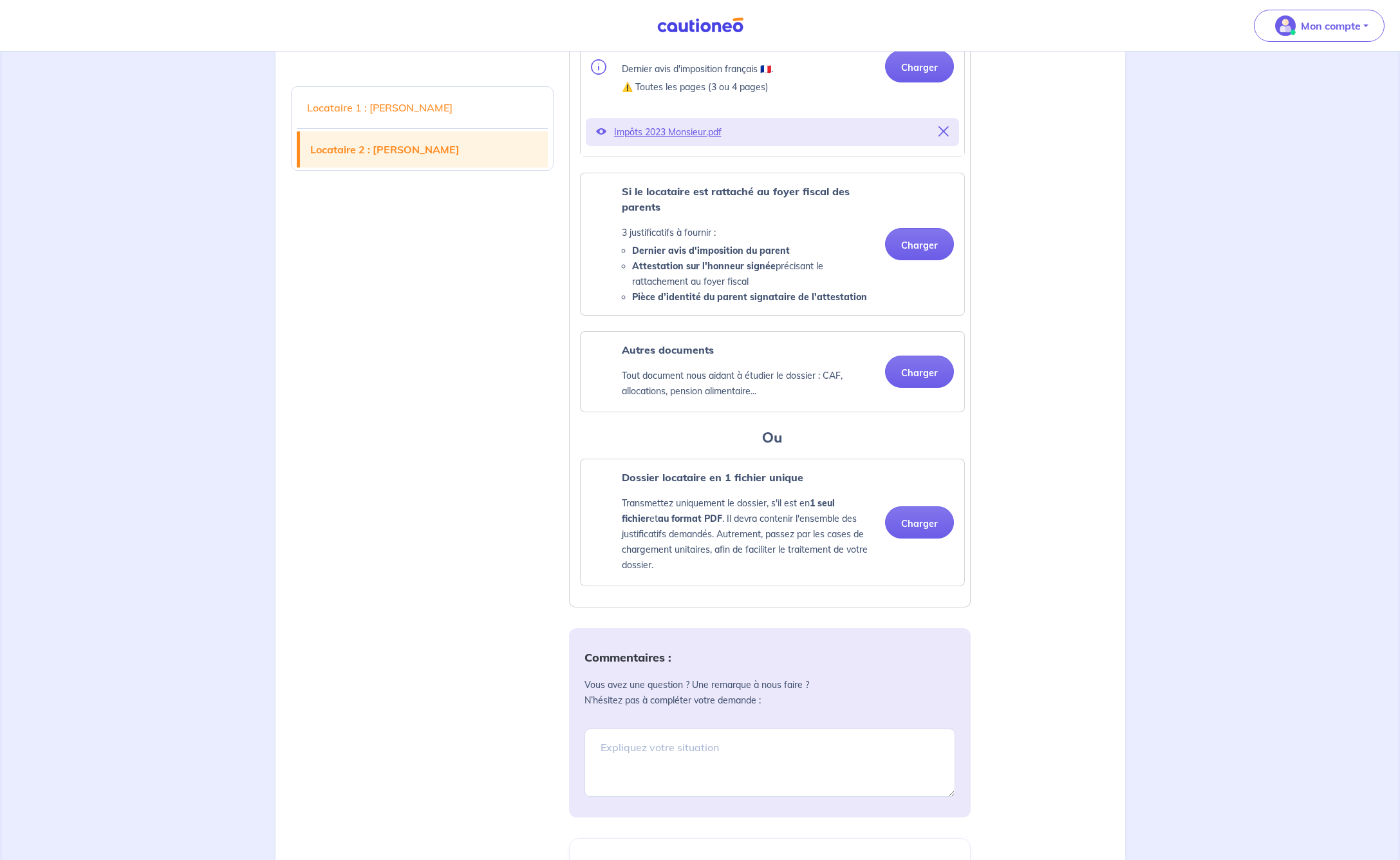
scroll to position [2160, 0]
click at [920, 385] on button "Charger" at bounding box center [920, 368] width 69 height 32
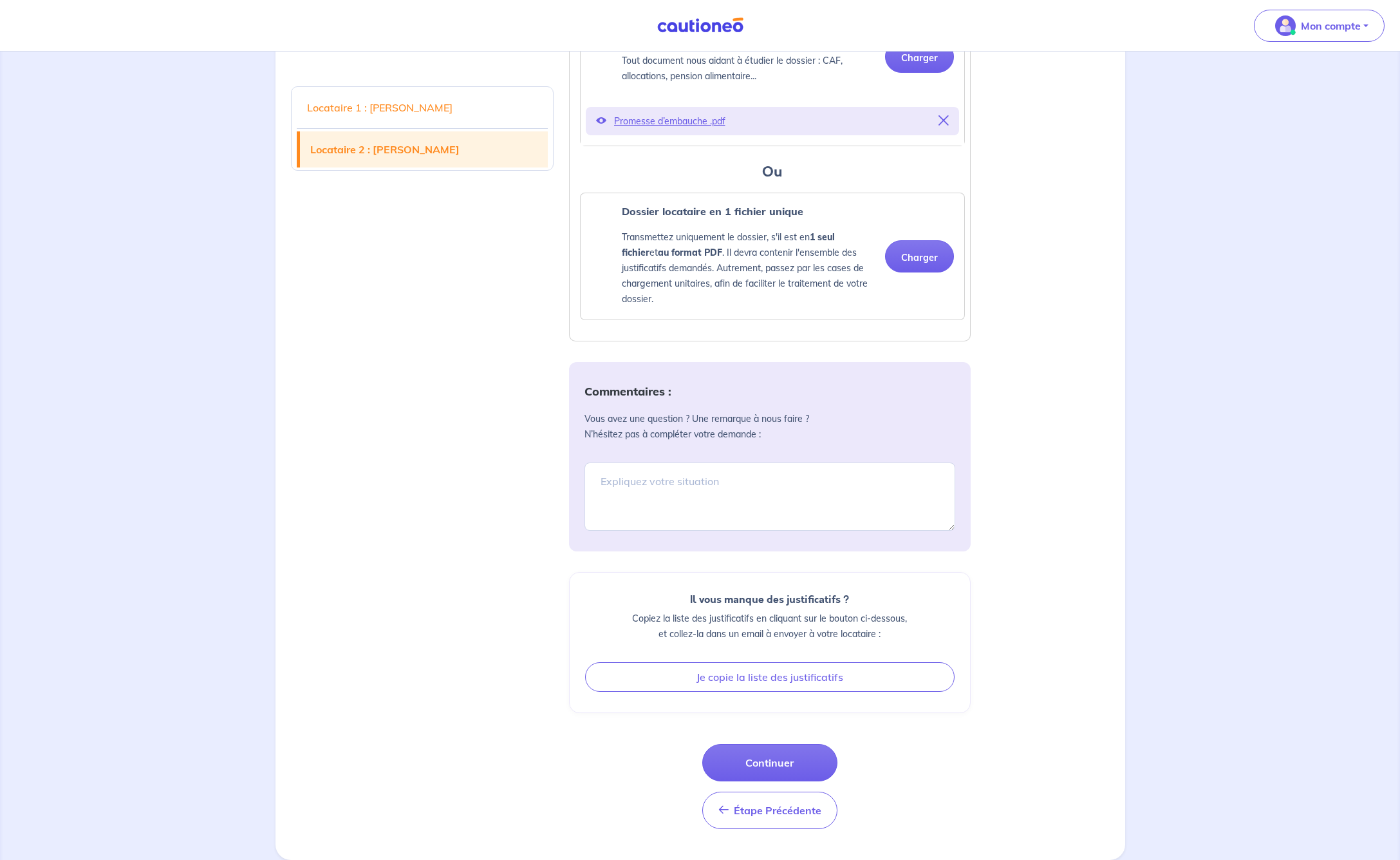
scroll to position [2503, 0]
click at [769, 761] on button "Continuer" at bounding box center [770, 763] width 135 height 37
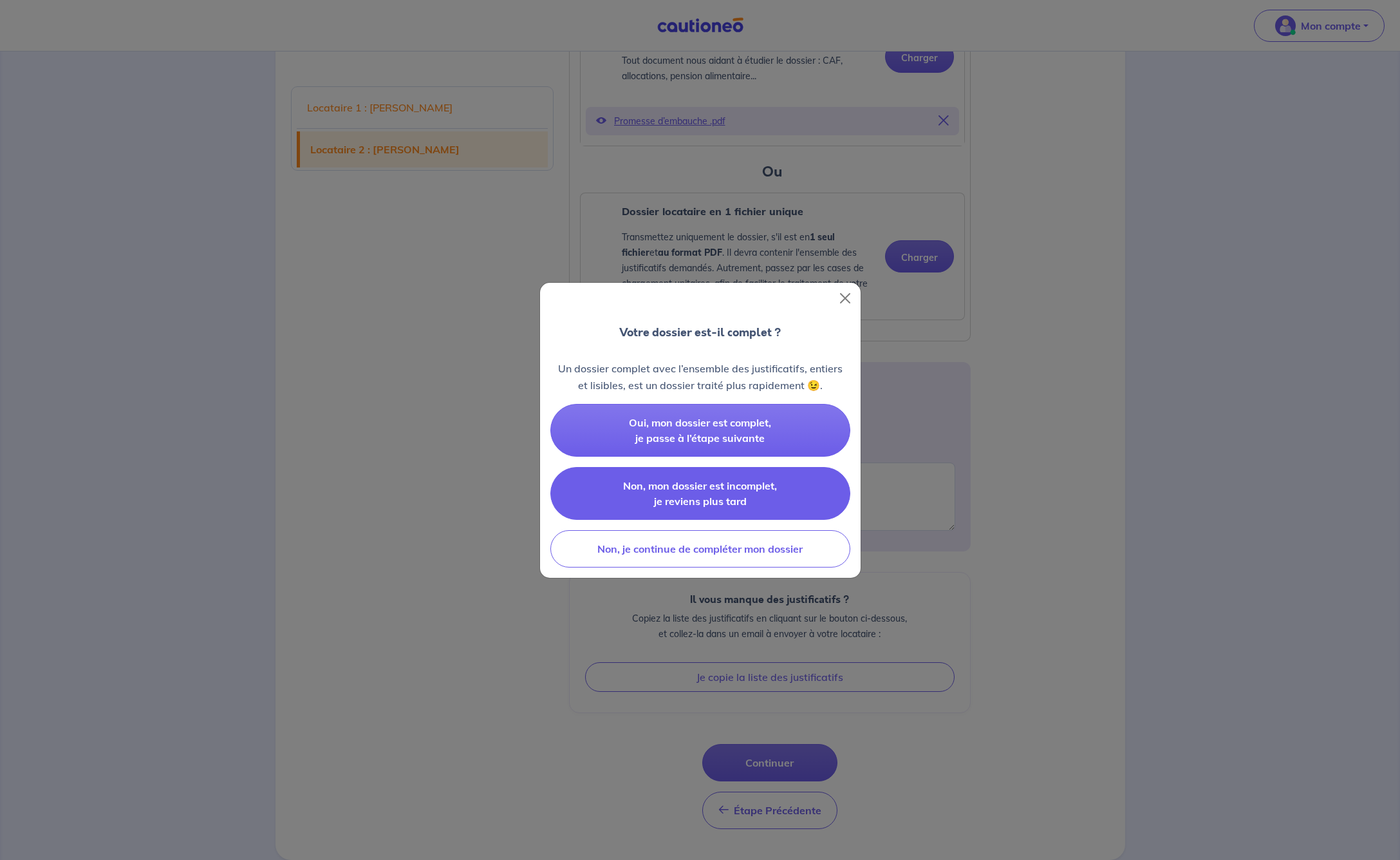
click at [675, 492] on span "Non, mon dossier est incomplet, je reviens plus tard" at bounding box center [700, 493] width 154 height 28
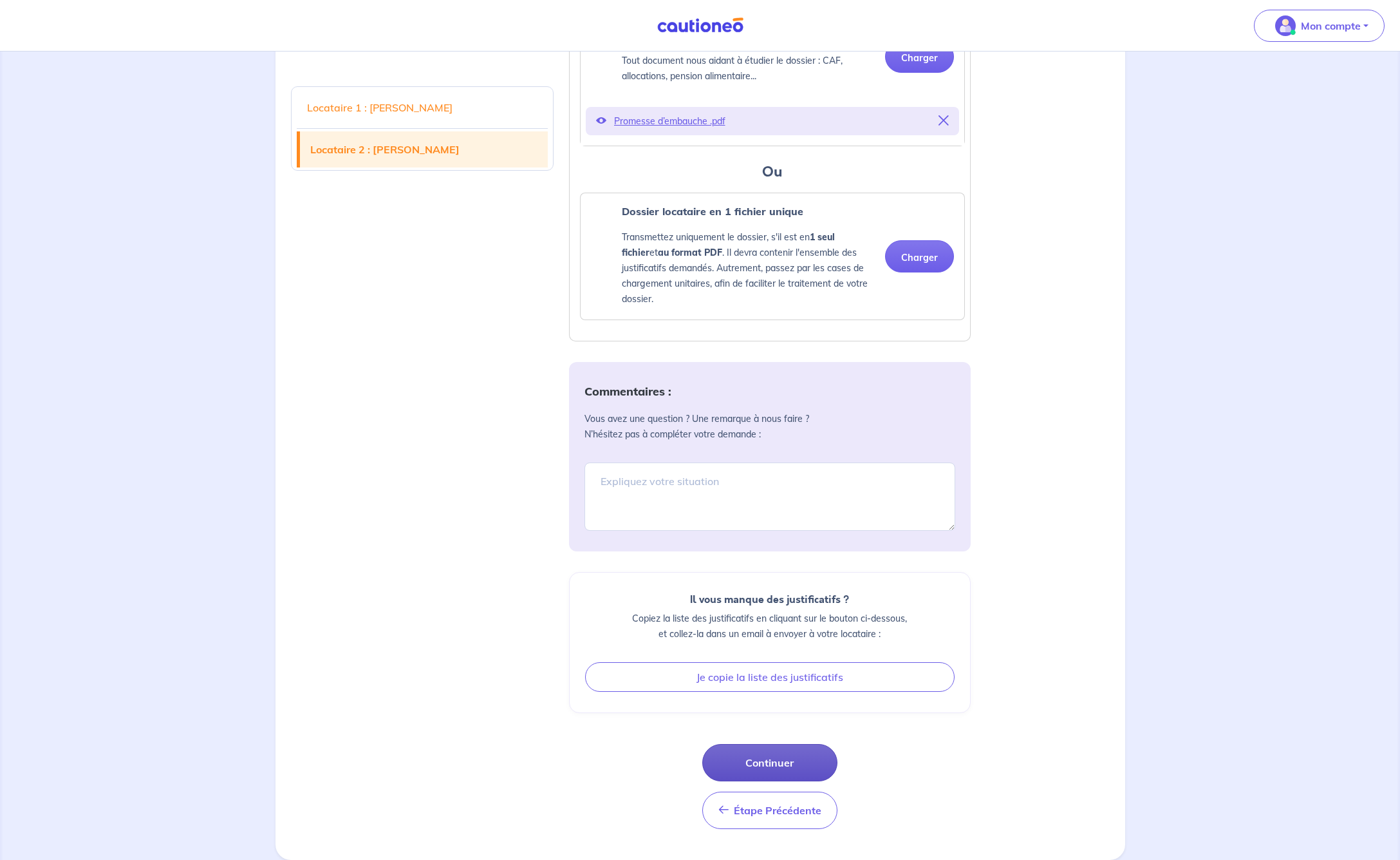
click at [767, 758] on button "Continuer" at bounding box center [770, 763] width 135 height 37
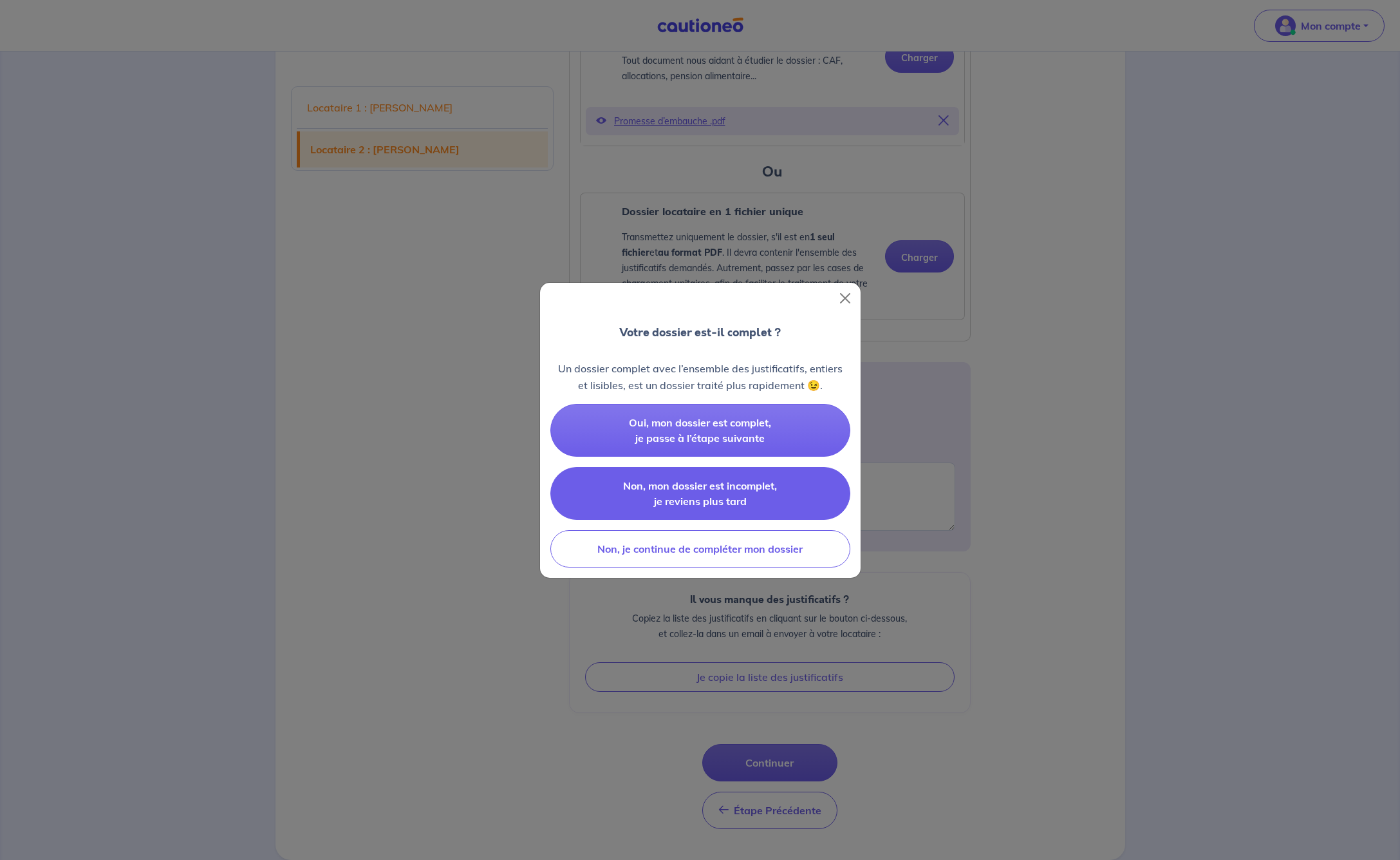
click at [685, 491] on span "Non, mon dossier est incomplet, je reviens plus tard" at bounding box center [700, 493] width 154 height 28
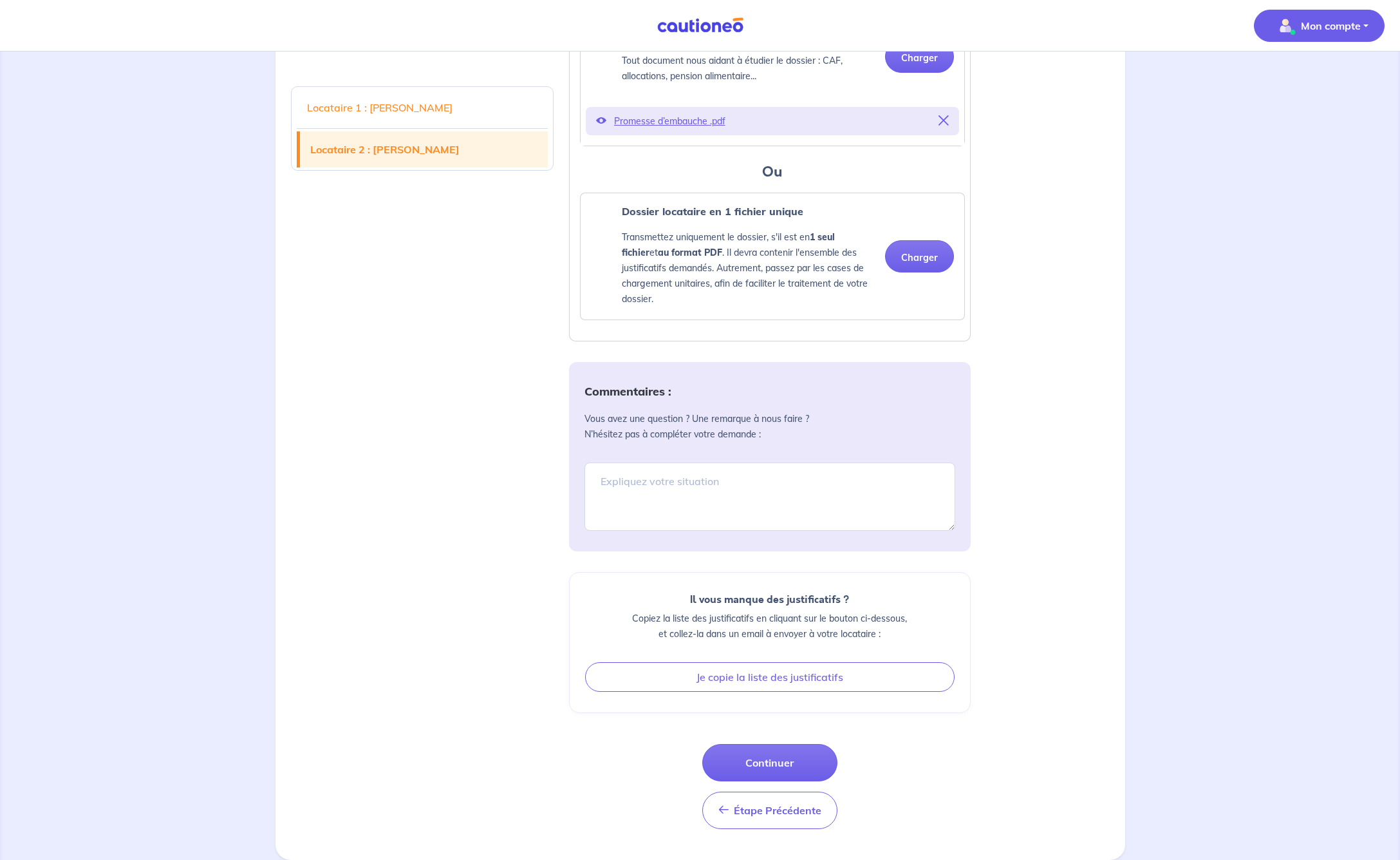
click at [1319, 30] on p "Mon compte" at bounding box center [1331, 25] width 60 height 16
click at [1312, 80] on link "Mes informations" at bounding box center [1306, 80] width 104 height 21
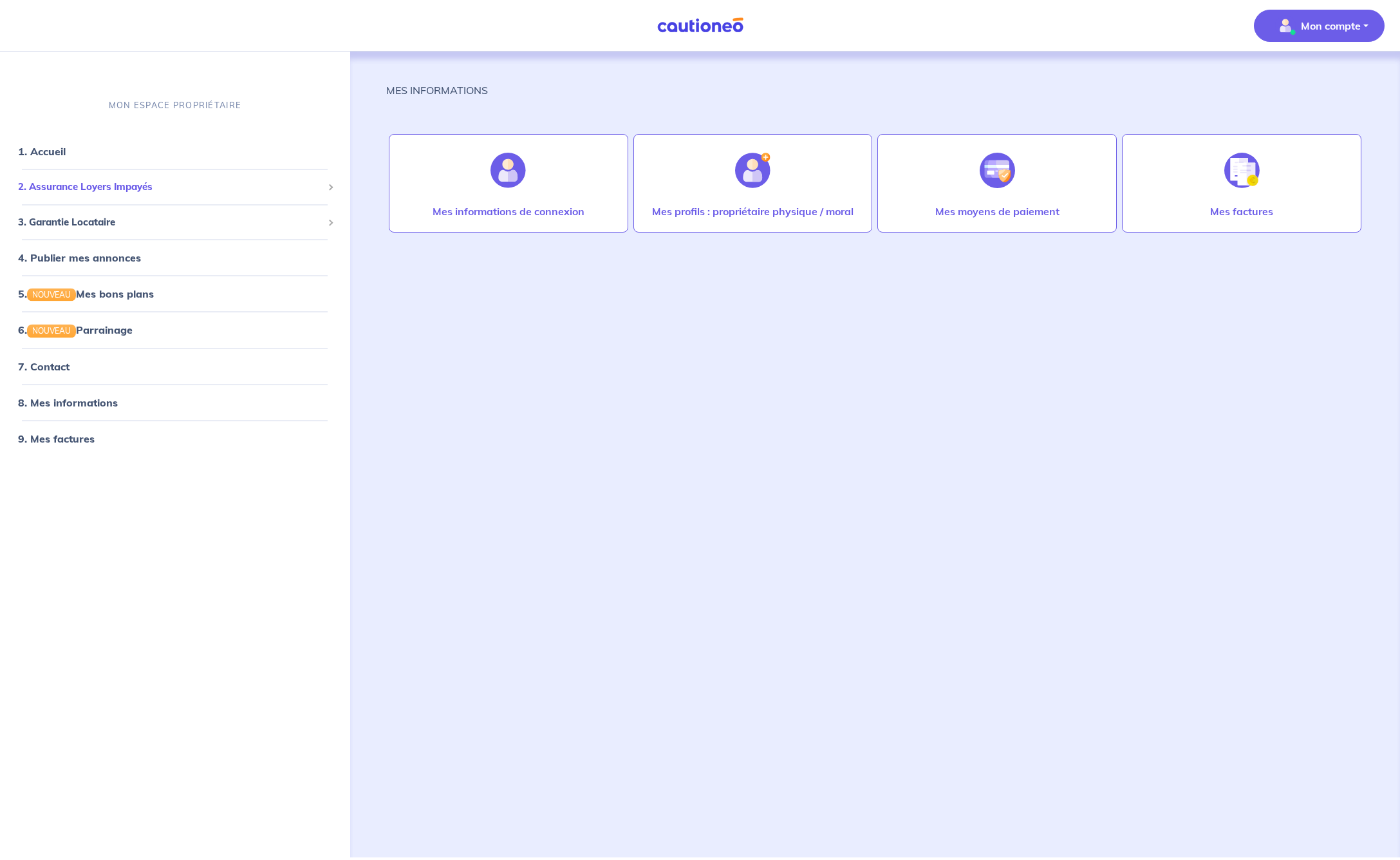
click at [141, 182] on span "2. Assurance Loyers Impayés" at bounding box center [170, 187] width 304 height 15
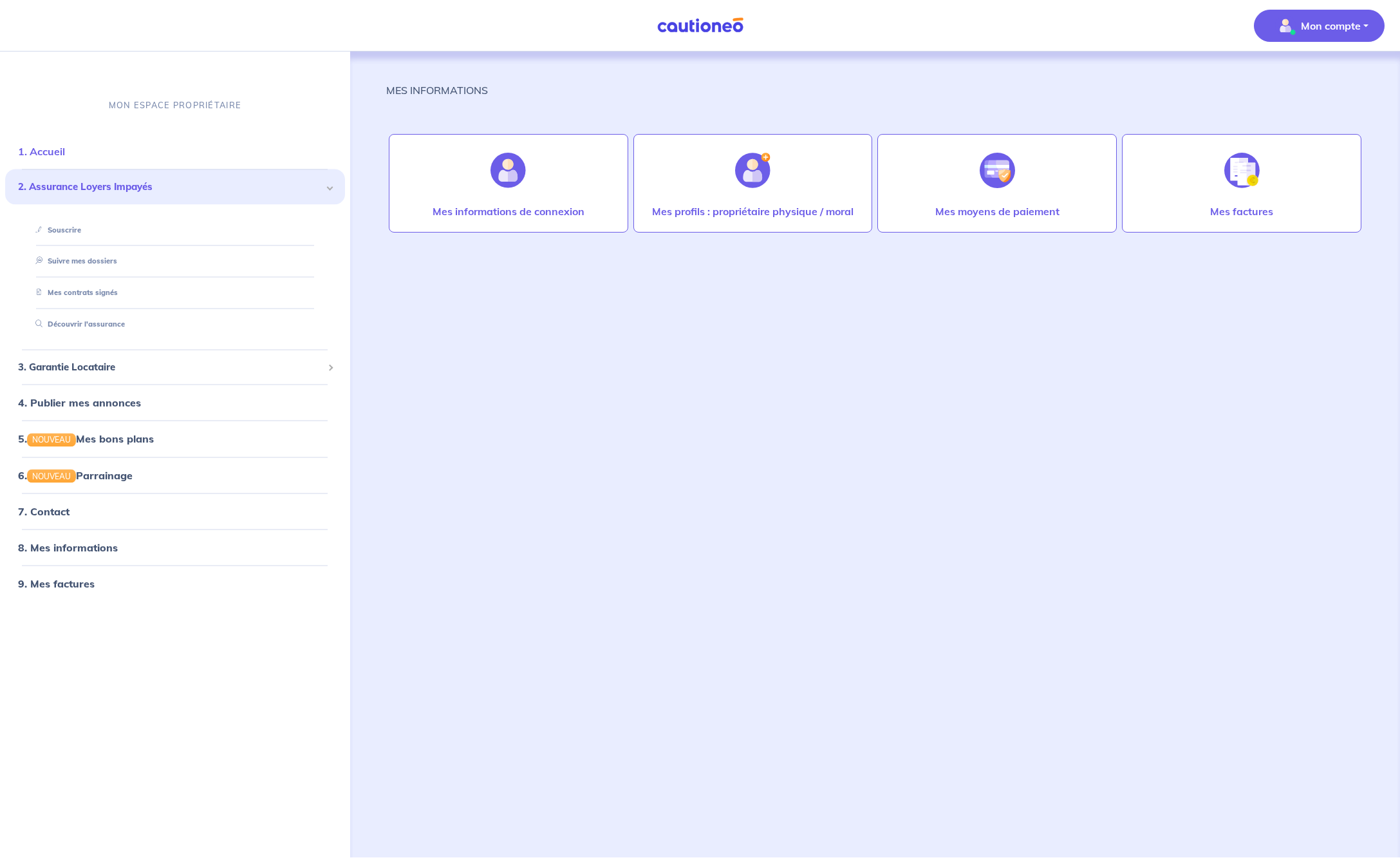
click at [45, 146] on link "1. Accueil" at bounding box center [41, 151] width 47 height 13
